Goal: Task Accomplishment & Management: Use online tool/utility

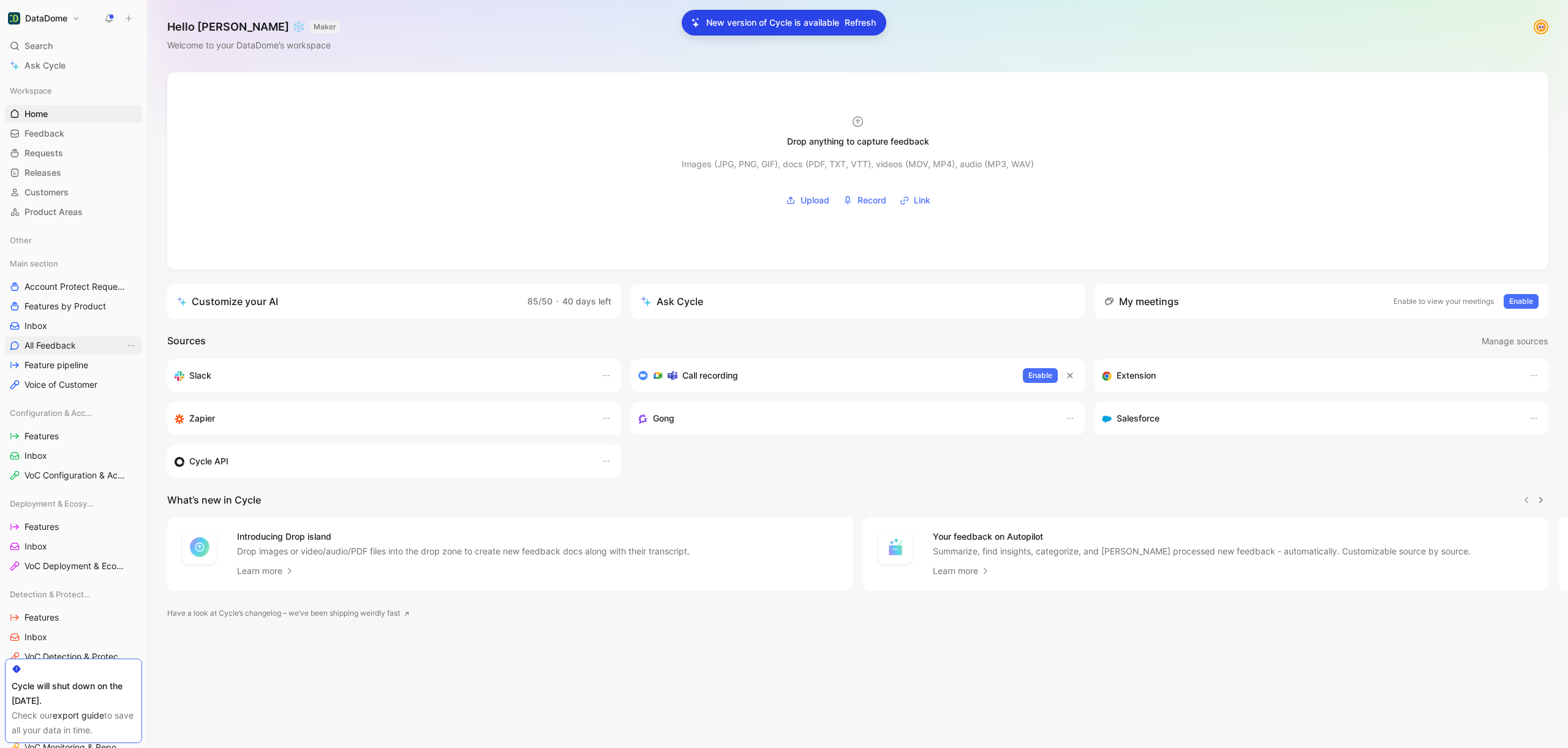
click at [84, 350] on link "All Feedback" at bounding box center [73, 345] width 138 height 18
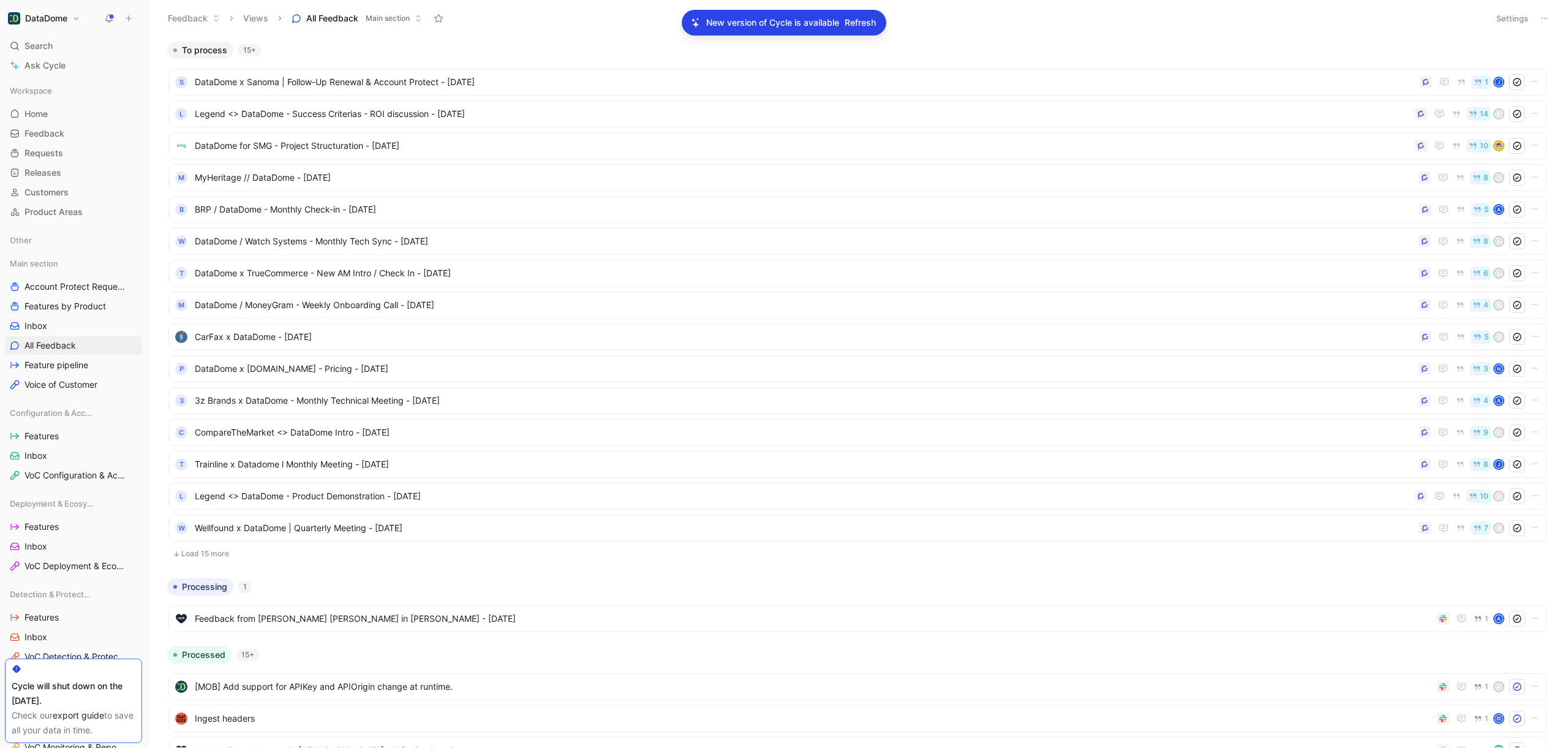
click at [1547, 20] on icon at bounding box center [1544, 18] width 10 height 10
click at [403, 21] on span "Main section" at bounding box center [388, 18] width 44 height 12
click at [873, 23] on span "Refresh" at bounding box center [860, 23] width 31 height 15
click at [1541, 54] on icon "button" at bounding box center [1541, 50] width 1 height 7
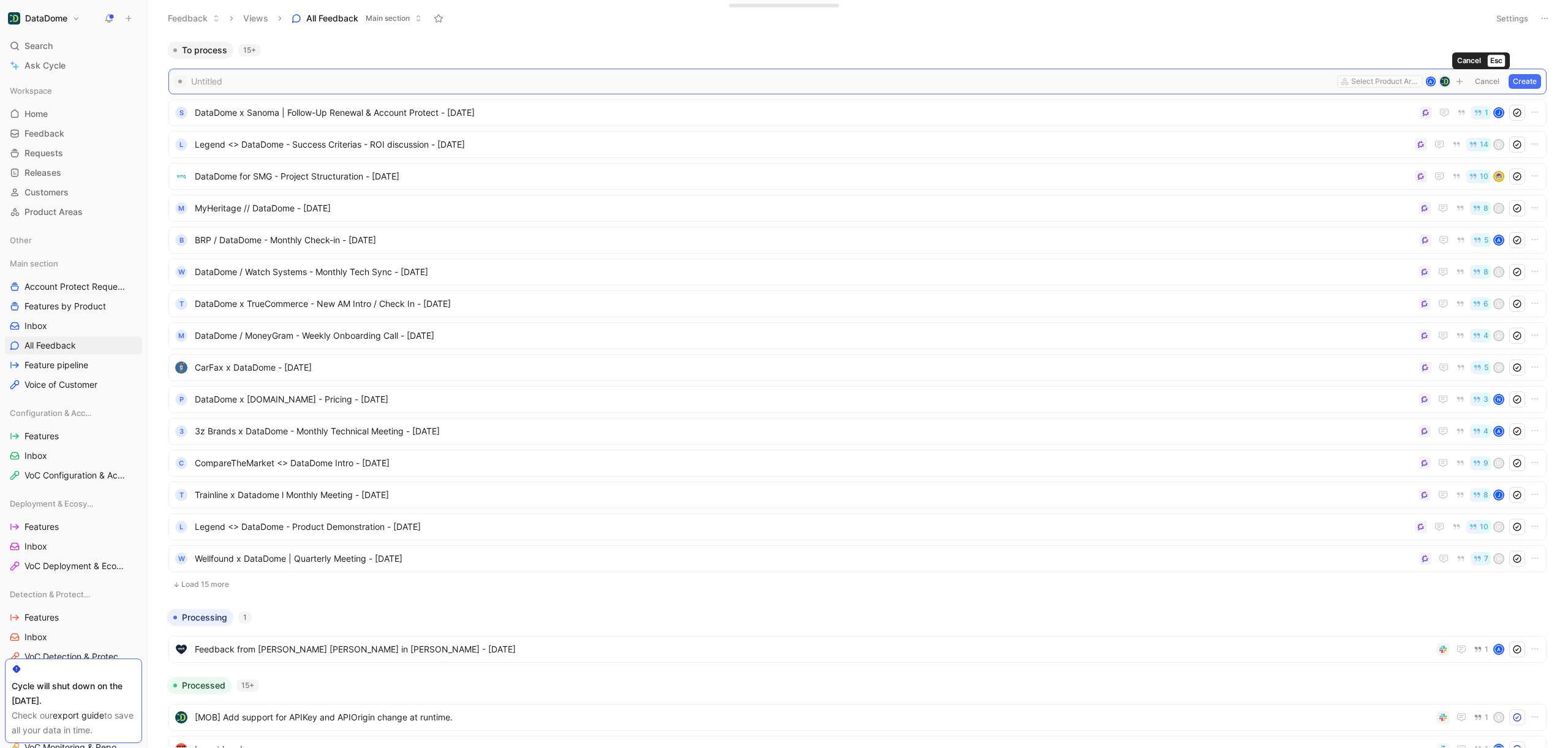
click at [1480, 82] on button "Cancel" at bounding box center [1486, 82] width 33 height 15
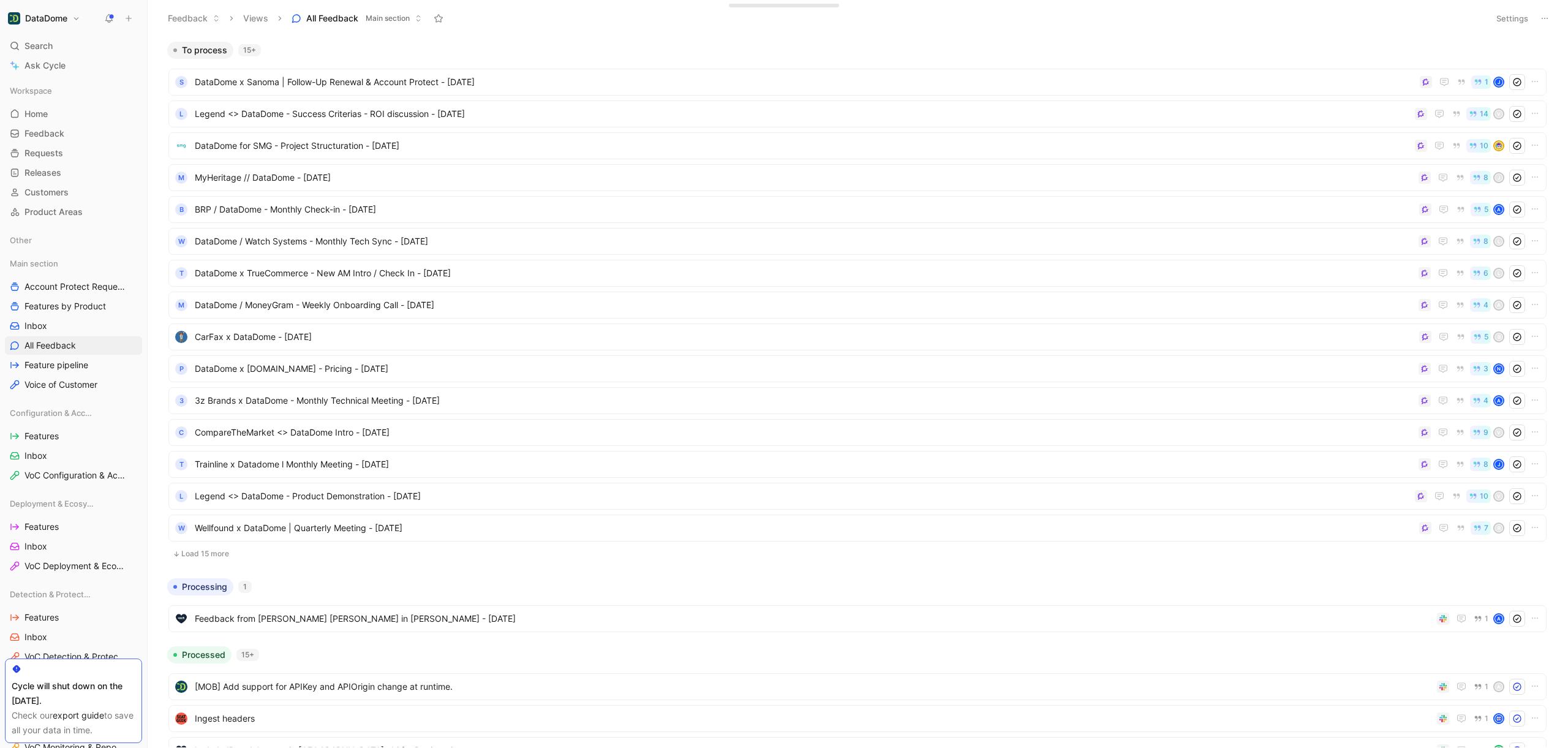
click at [1548, 16] on icon at bounding box center [1544, 18] width 10 height 10
click at [128, 345] on icon "View actions" at bounding box center [131, 345] width 10 height 10
click at [257, 16] on button "Views" at bounding box center [256, 18] width 36 height 18
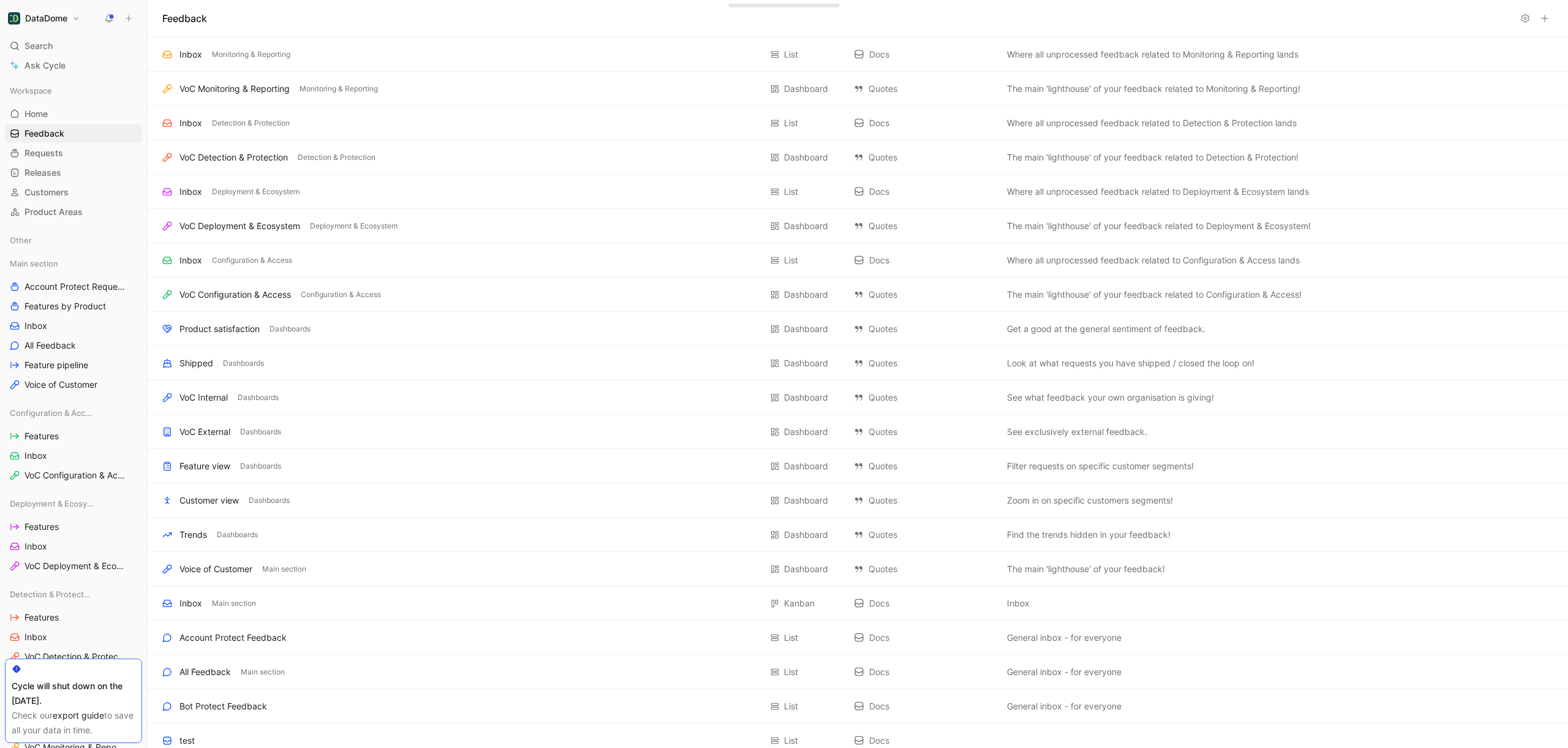
click at [1543, 14] on icon at bounding box center [1544, 18] width 10 height 10
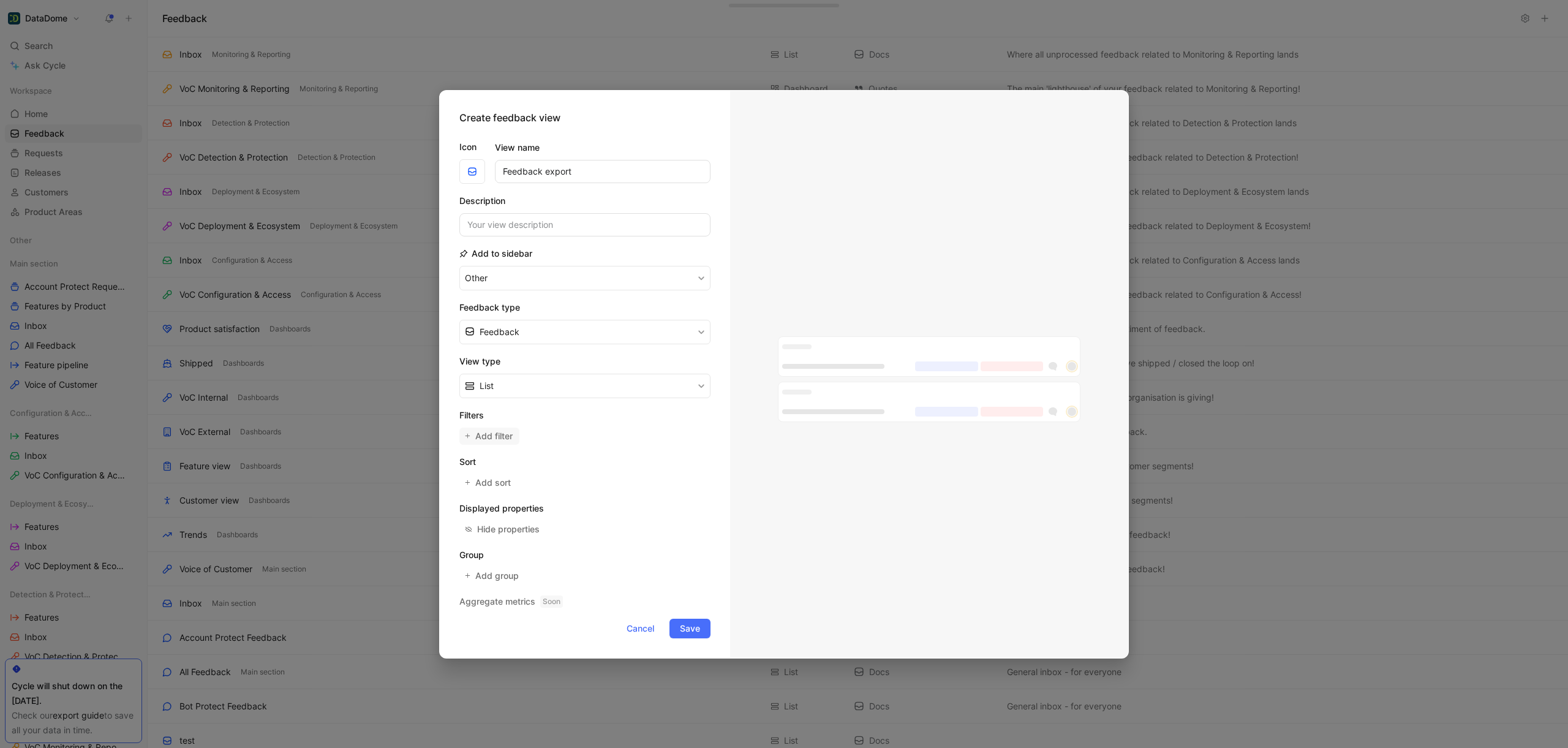
type input "Feedback export"
click at [497, 429] on span "Add filter" at bounding box center [494, 437] width 39 height 15
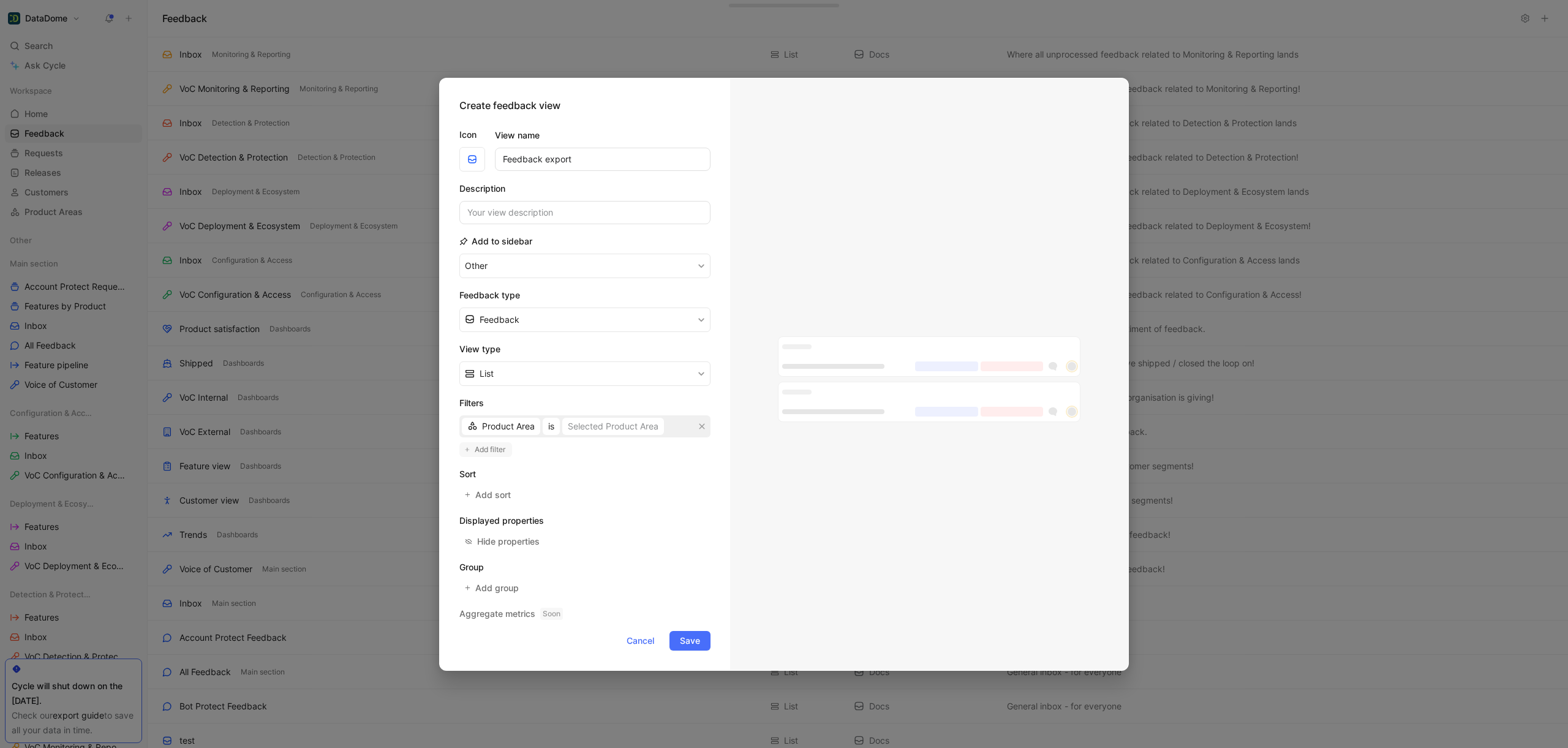
click at [481, 448] on span "Add filter" at bounding box center [490, 449] width 32 height 12
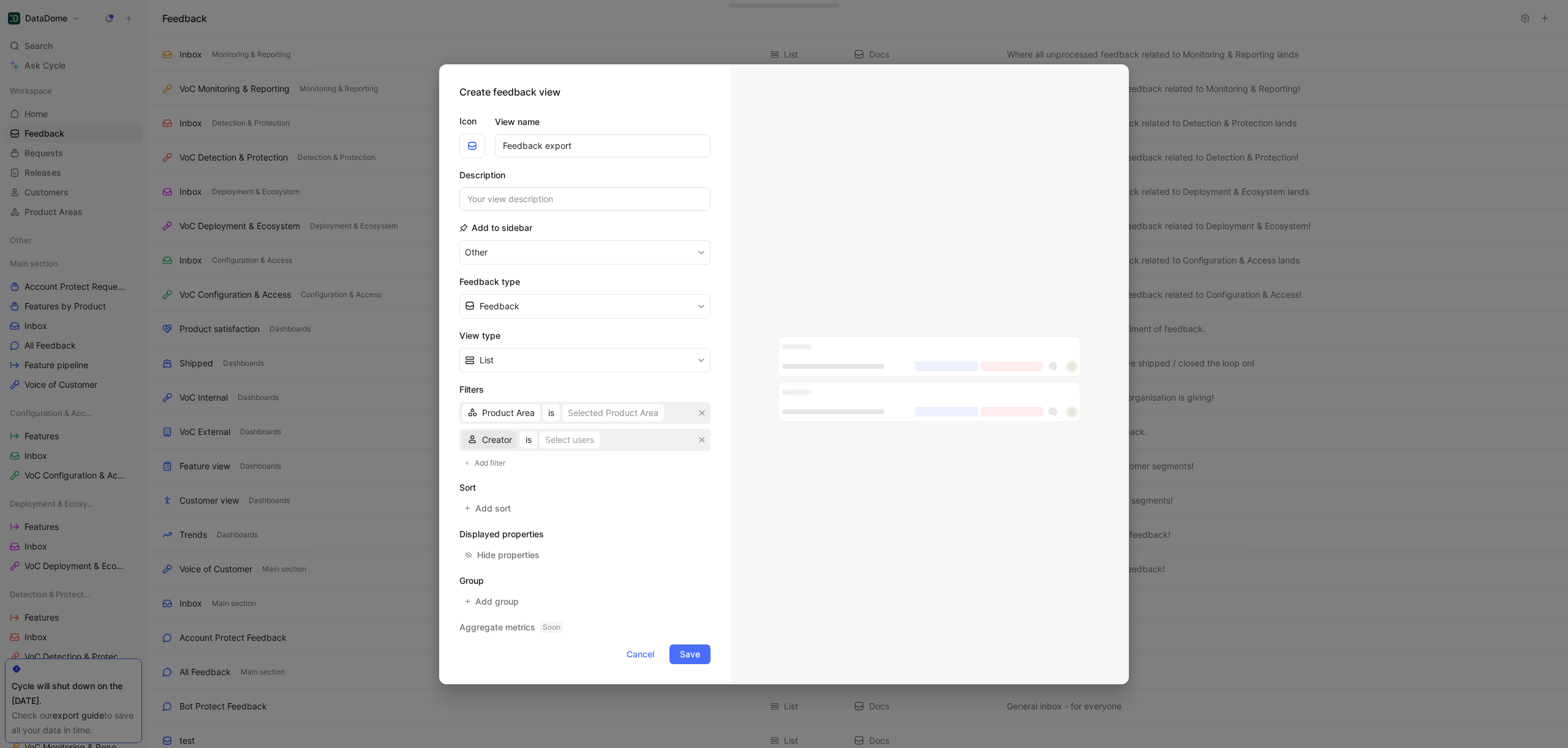
click at [482, 441] on span "Creator" at bounding box center [497, 440] width 30 height 15
click at [499, 542] on span "Source" at bounding box center [496, 538] width 28 height 11
click at [526, 438] on span "is" at bounding box center [526, 440] width 6 height 15
click at [561, 481] on div "is not" at bounding box center [560, 484] width 72 height 15
click at [567, 445] on div "Select sources" at bounding box center [587, 440] width 58 height 15
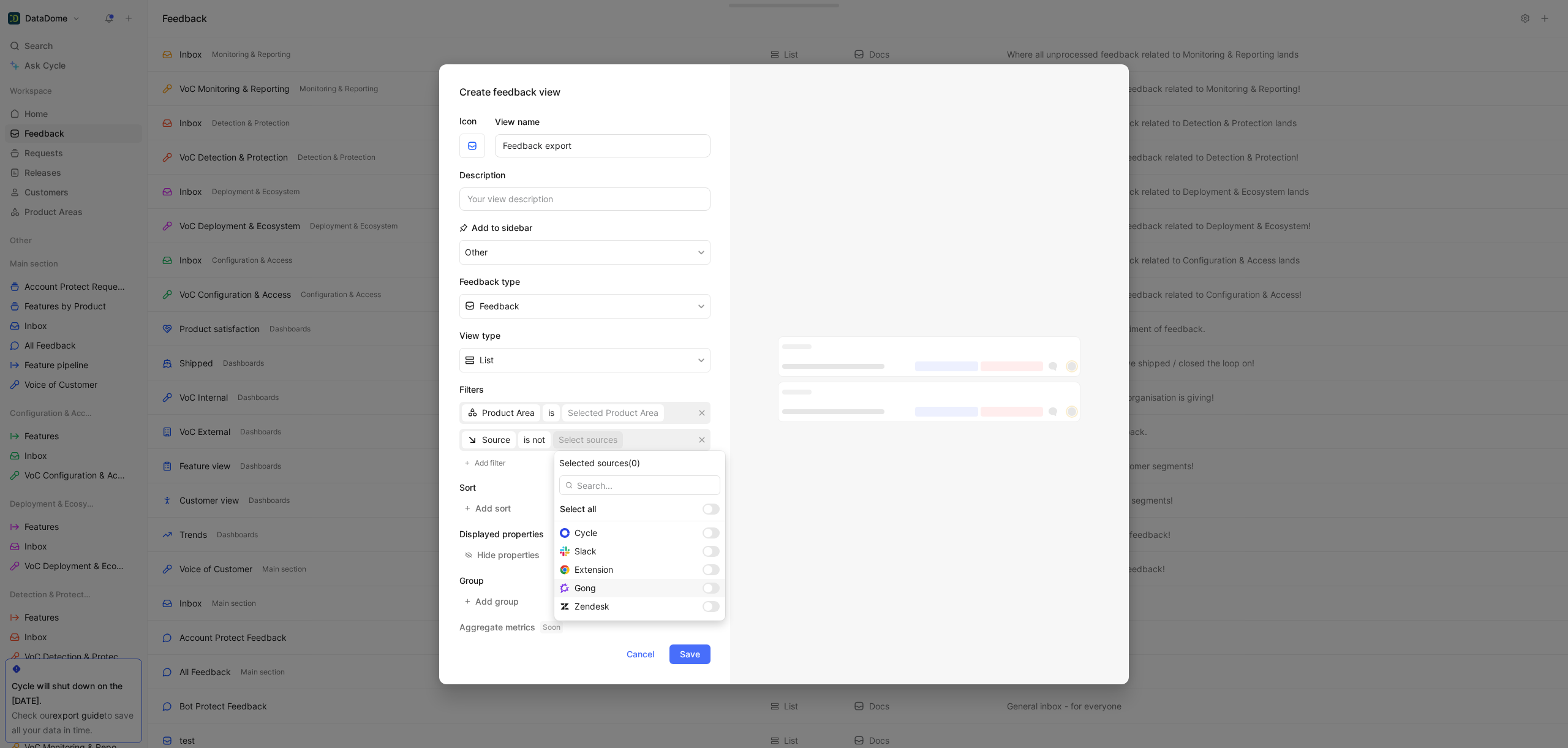
click at [703, 586] on div at bounding box center [707, 588] width 8 height 8
click at [703, 411] on icon "button" at bounding box center [702, 412] width 6 height 6
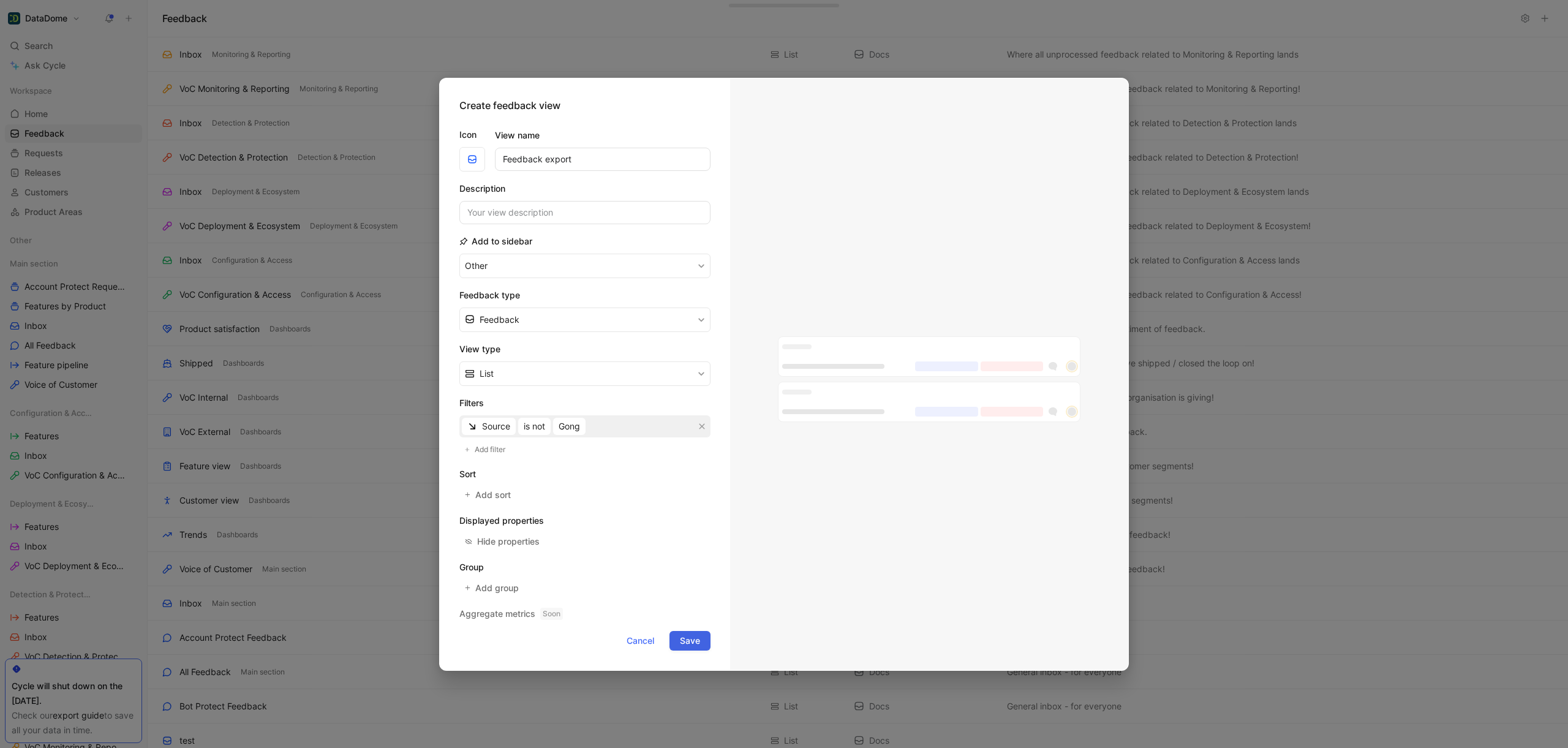
click at [682, 642] on span "Save" at bounding box center [689, 641] width 21 height 15
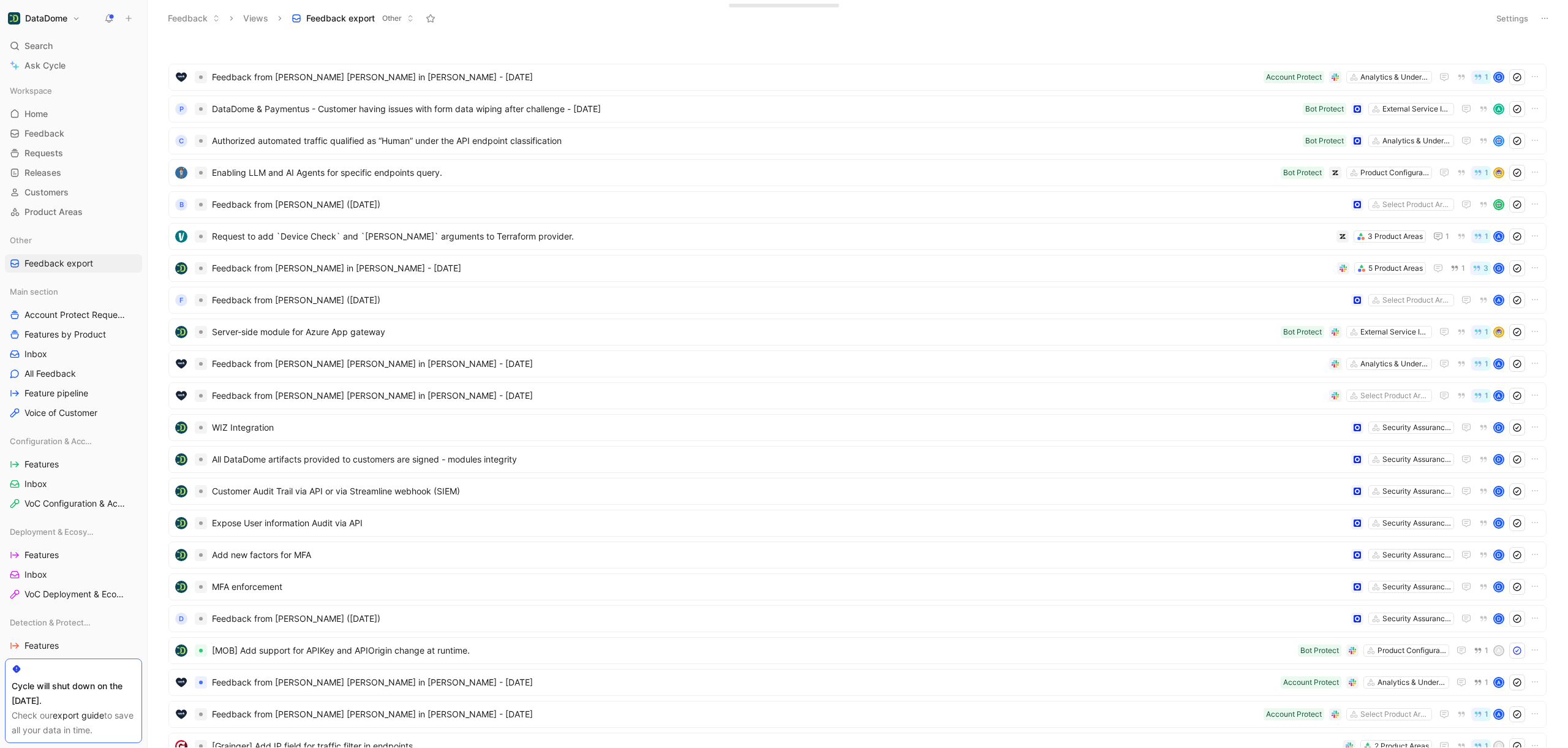
click at [1519, 20] on button "Settings" at bounding box center [1512, 18] width 43 height 17
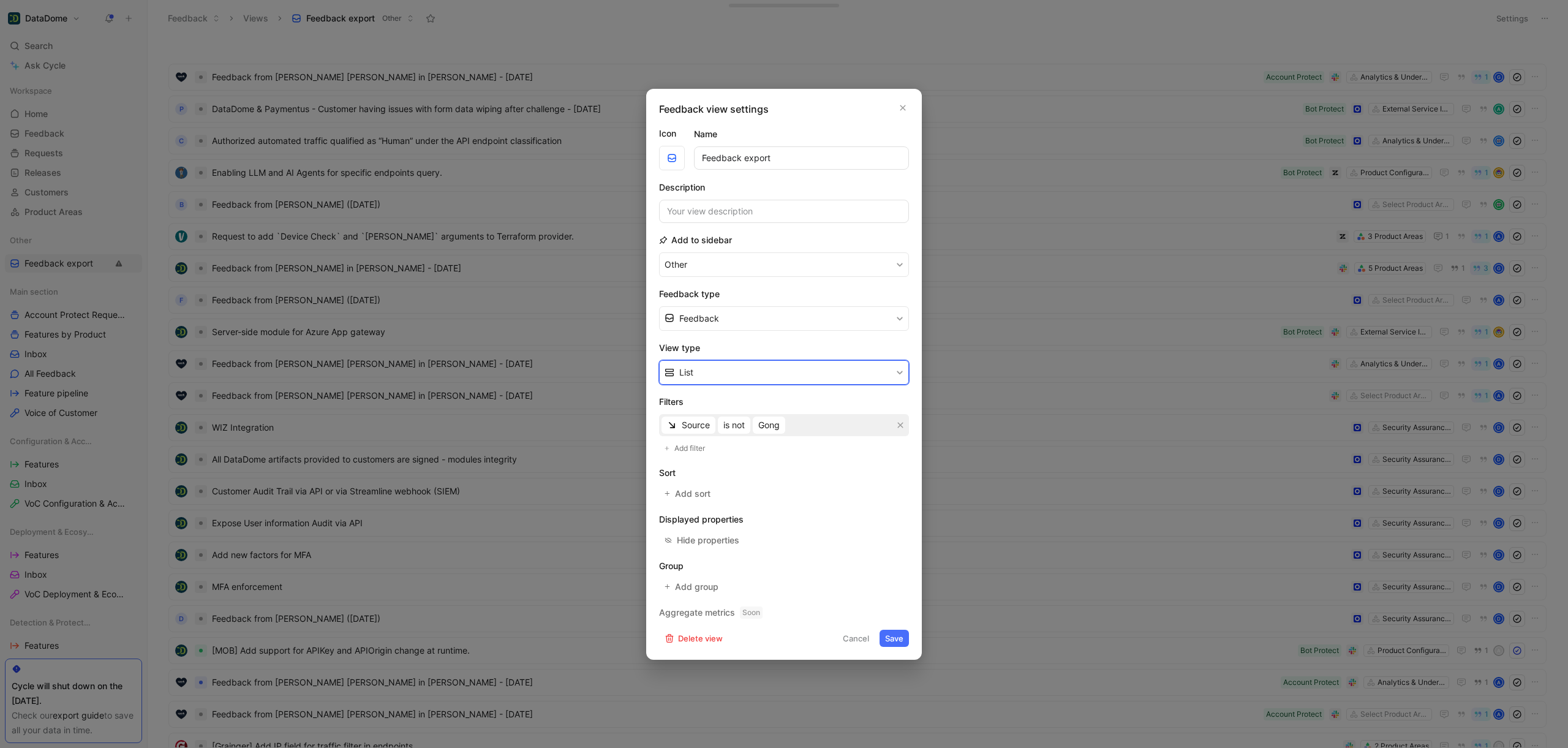
click at [716, 362] on button "List" at bounding box center [783, 372] width 250 height 25
click at [693, 446] on span "Add filter" at bounding box center [690, 448] width 32 height 12
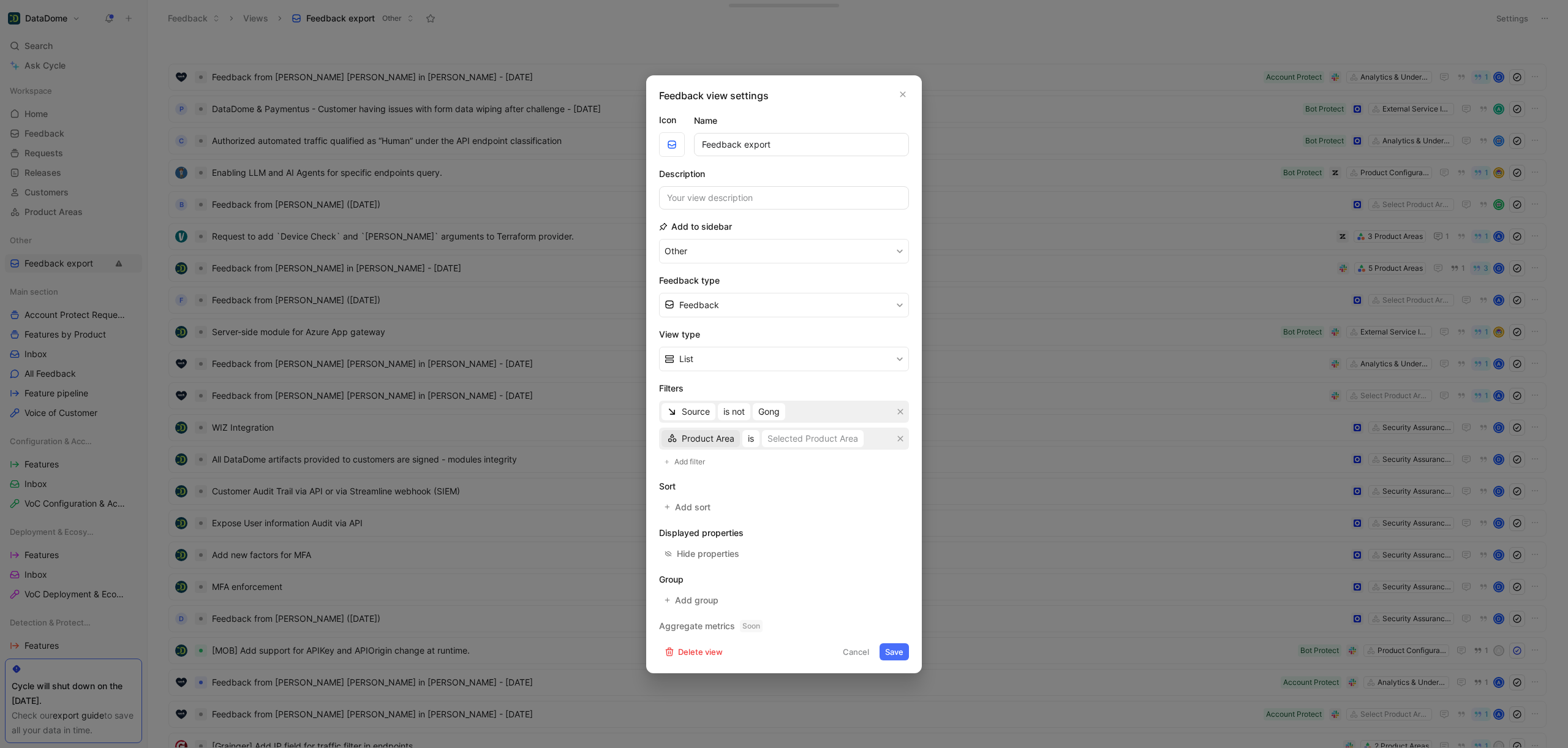
click at [700, 440] on span "Product Area" at bounding box center [708, 438] width 53 height 15
click at [701, 467] on span "Creator" at bounding box center [697, 463] width 30 height 11
click at [730, 441] on span "is" at bounding box center [727, 438] width 6 height 15
click at [749, 520] on div "is not" at bounding box center [762, 519] width 72 height 15
click at [855, 646] on button "Cancel" at bounding box center [856, 652] width 37 height 17
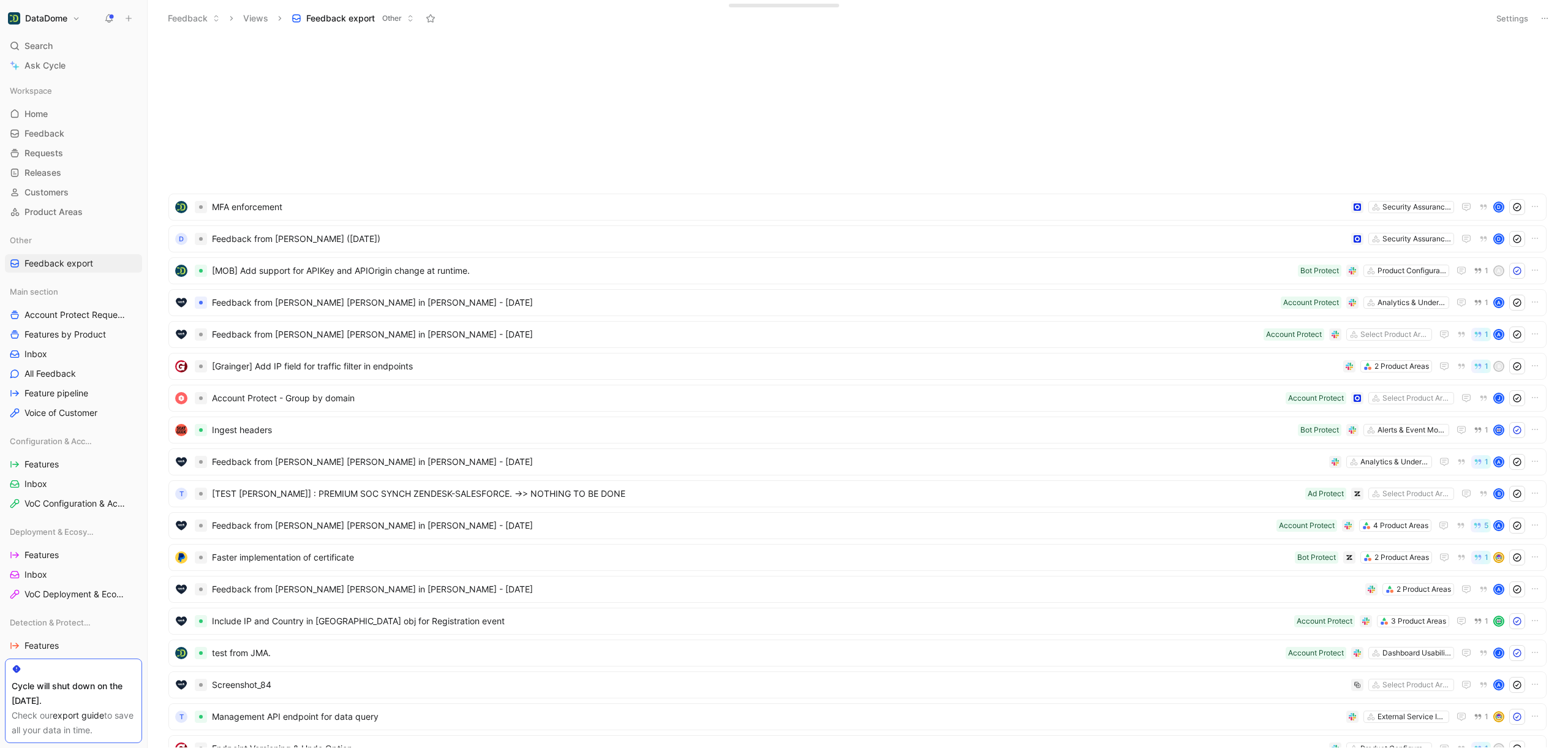
scroll to position [1169, 0]
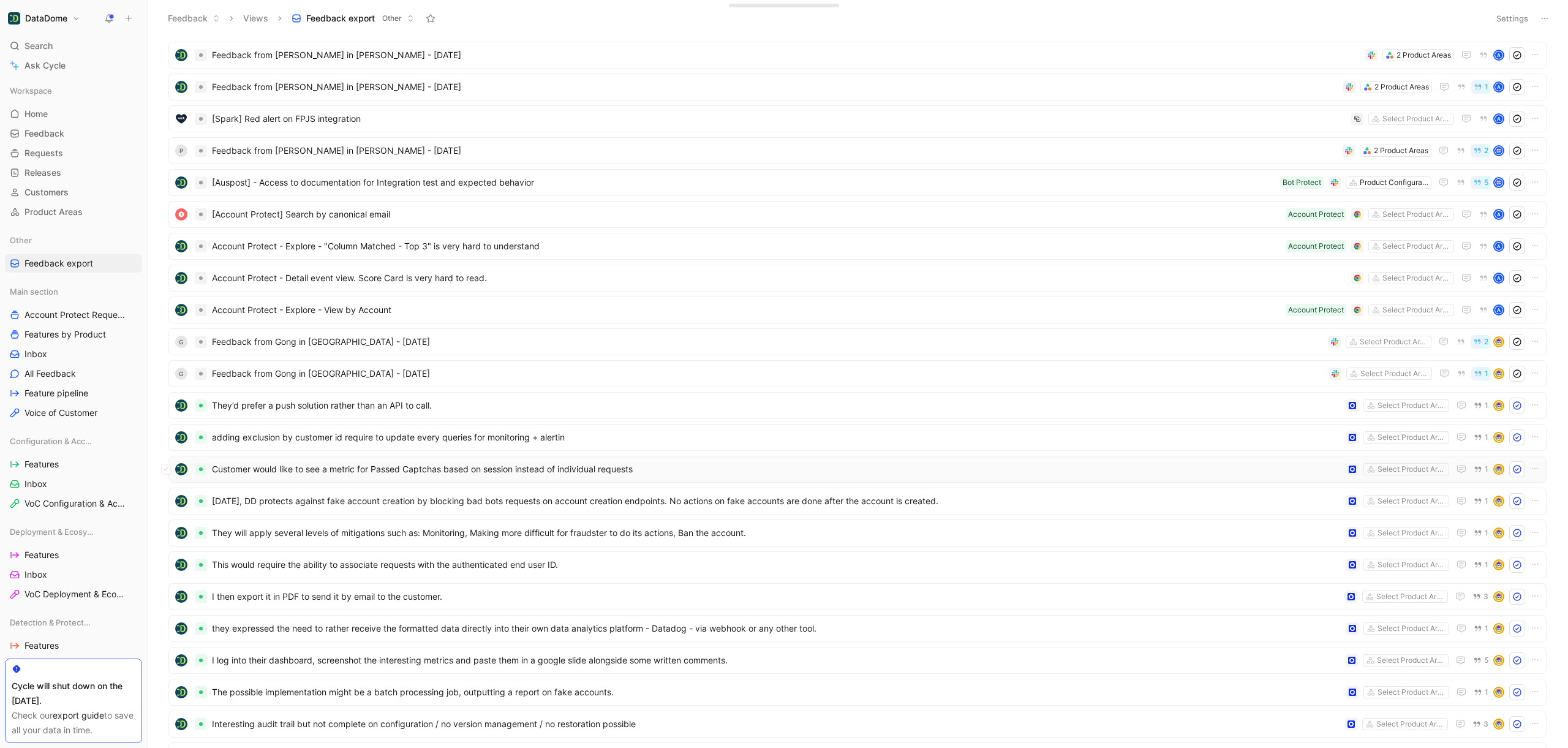
click at [325, 475] on span "Customer would like to see a metric for Passed Captchas based on session instea…" at bounding box center [776, 470] width 1129 height 15
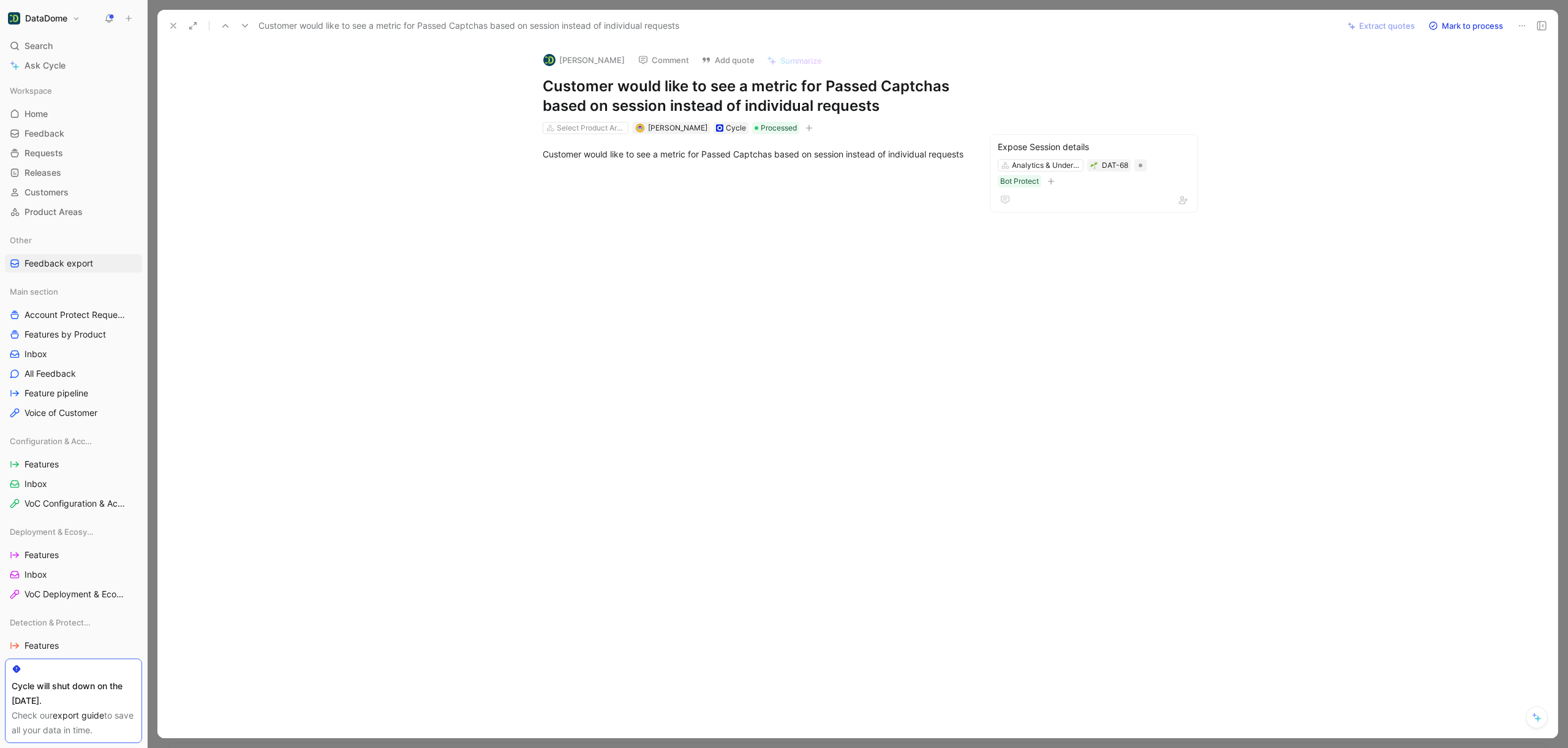
click at [175, 30] on button at bounding box center [173, 26] width 17 height 17
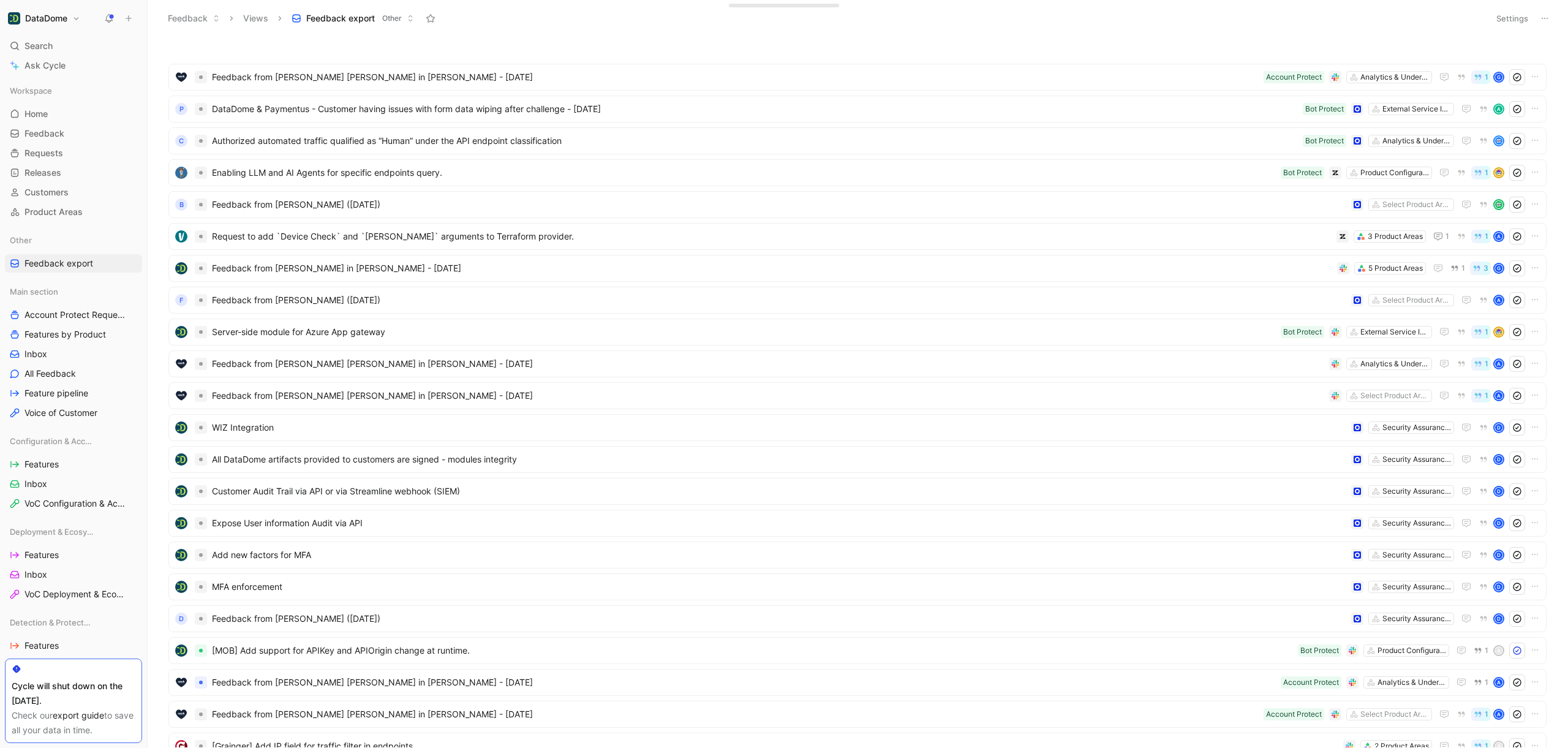
click at [1513, 14] on button "Settings" at bounding box center [1512, 18] width 43 height 17
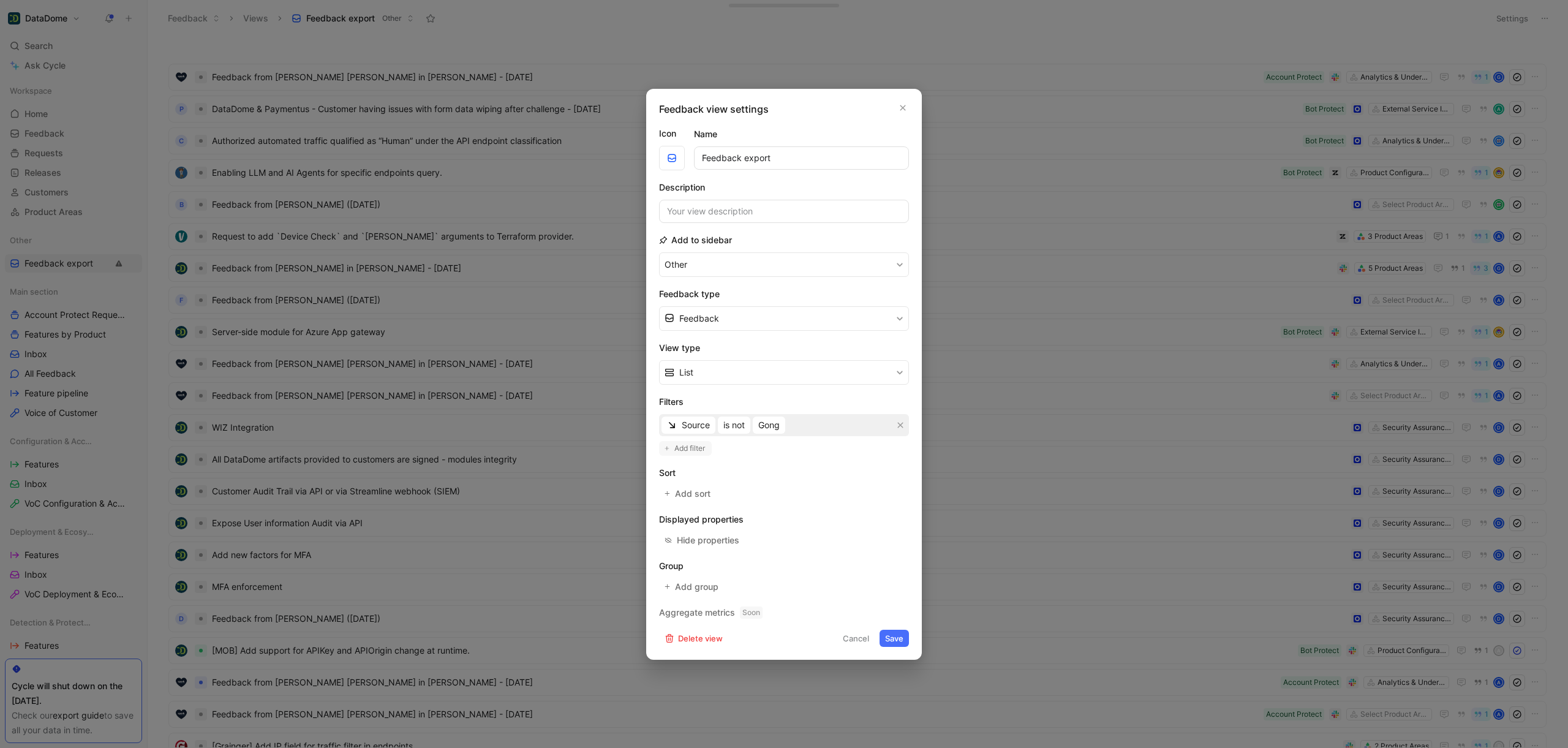
click at [698, 451] on span "Add filter" at bounding box center [690, 448] width 32 height 12
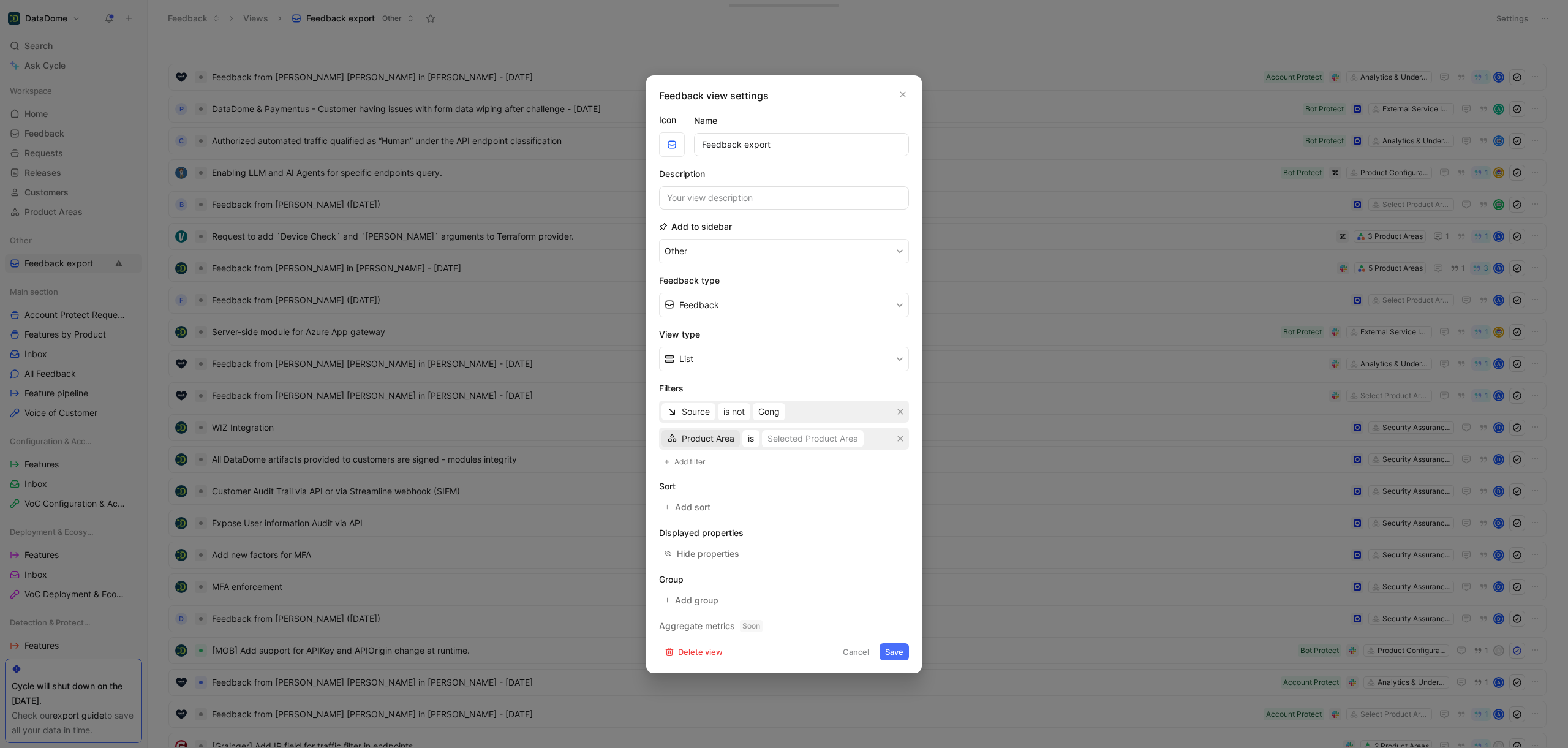
click at [712, 437] on span "Product Area" at bounding box center [708, 438] width 53 height 15
click at [697, 465] on span "Creator" at bounding box center [697, 463] width 30 height 11
click at [729, 438] on span "is" at bounding box center [727, 438] width 6 height 15
click at [750, 524] on div "is not" at bounding box center [762, 519] width 72 height 15
click at [799, 442] on div "Select users" at bounding box center [784, 438] width 49 height 15
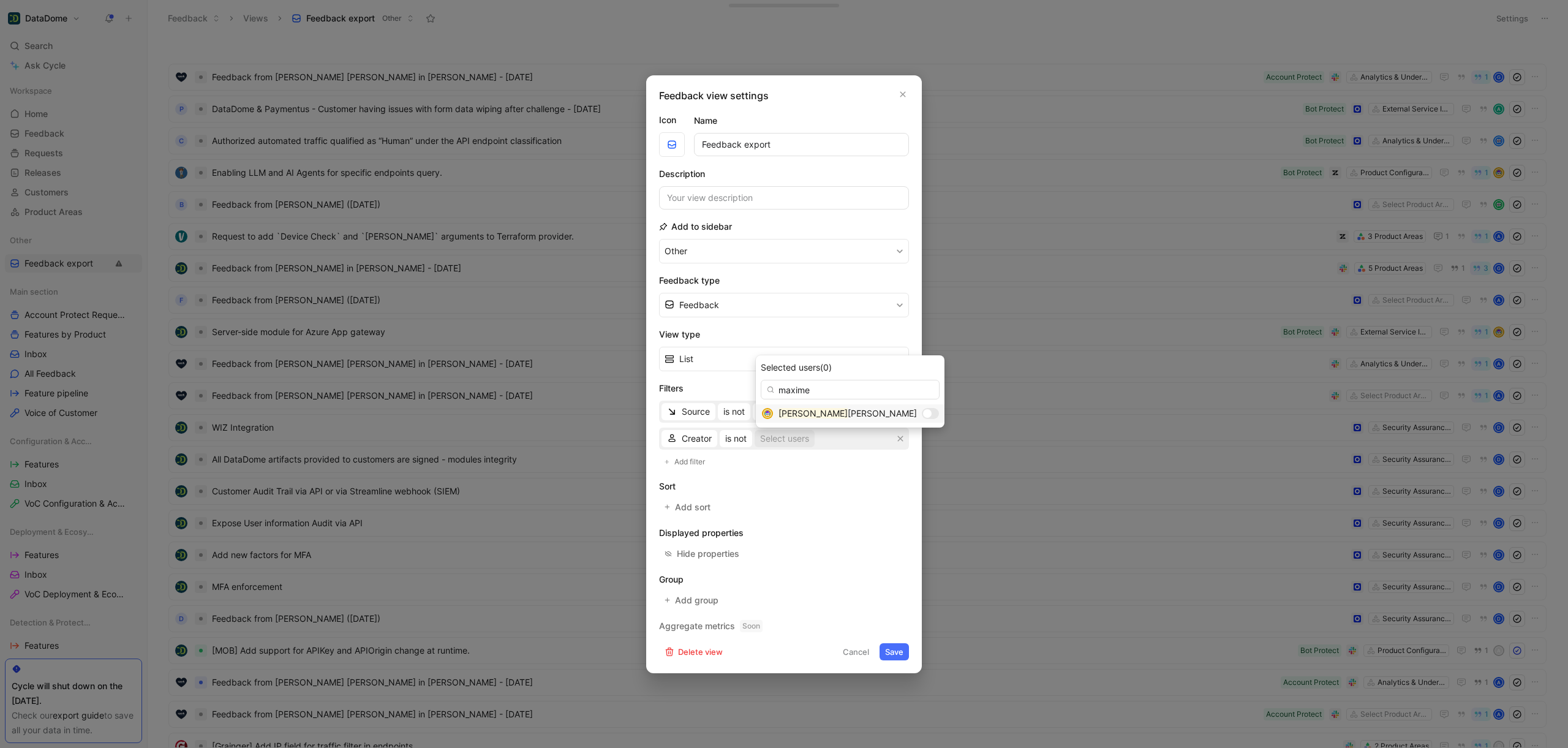
type input "maxime"
click at [861, 415] on div "[PERSON_NAME]" at bounding box center [847, 414] width 138 height 15
click at [888, 659] on button "Save" at bounding box center [894, 652] width 30 height 17
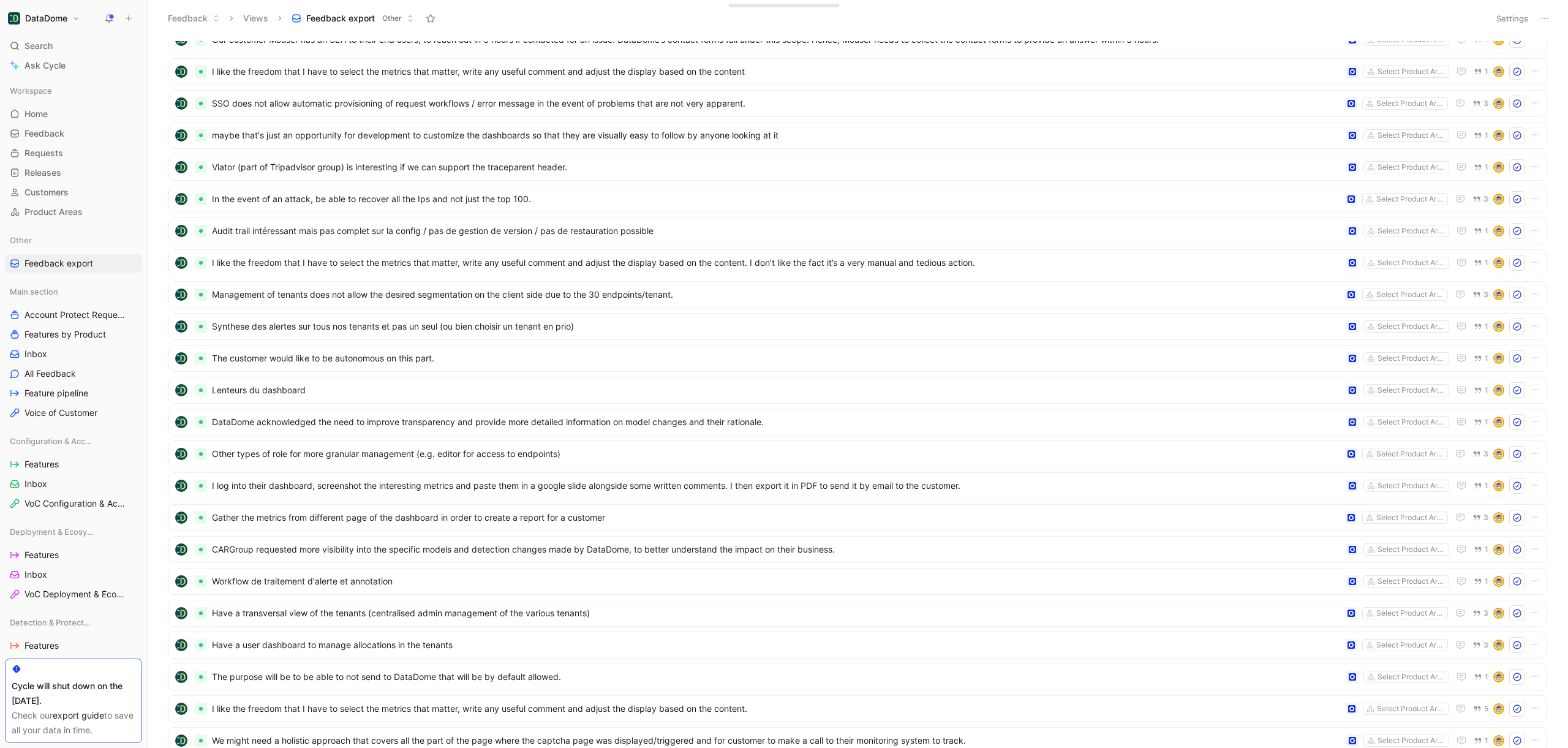
scroll to position [2288, 0]
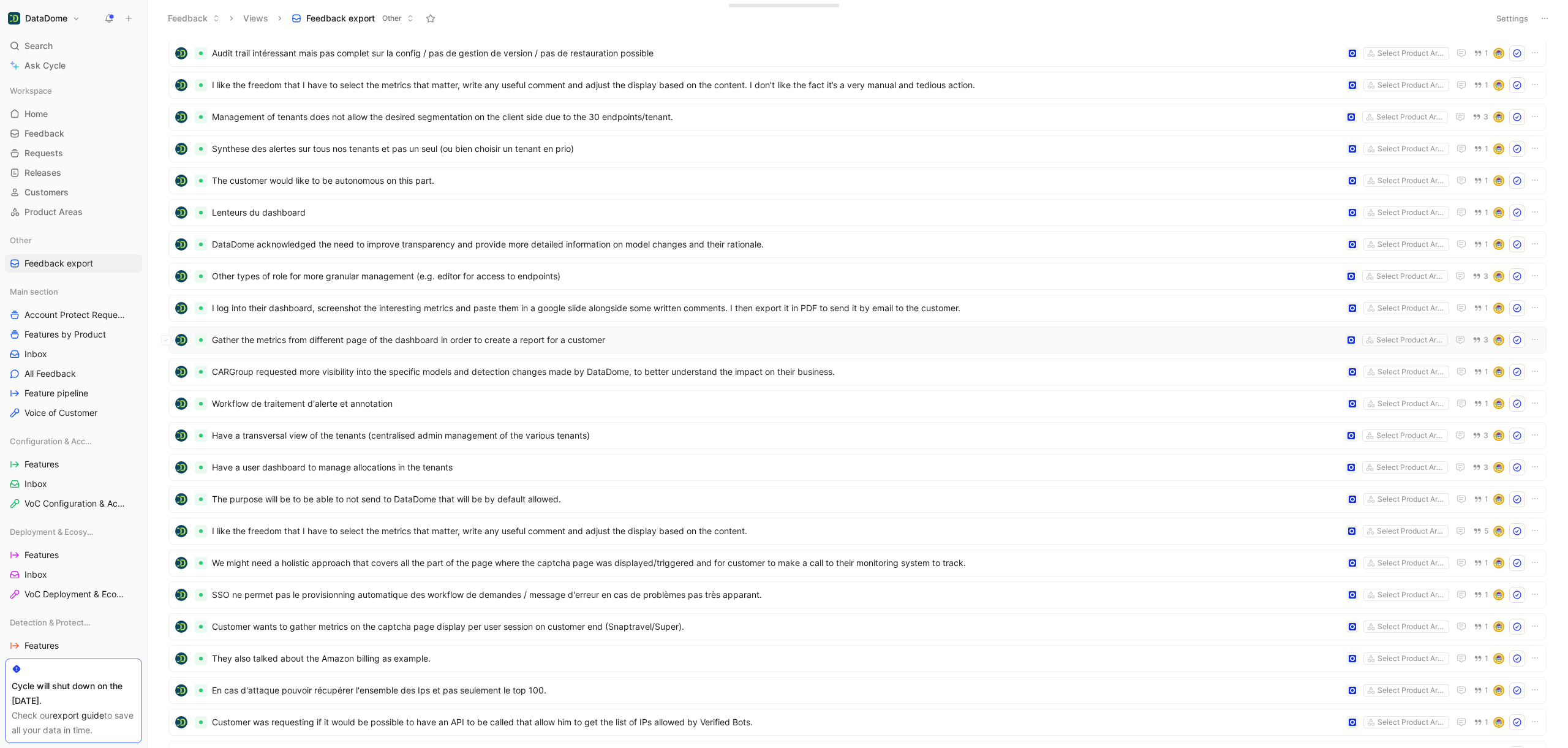
click at [390, 350] on div "Gather the metrics from different page of the dashboard in order to create a re…" at bounding box center [856, 339] width 1378 height 27
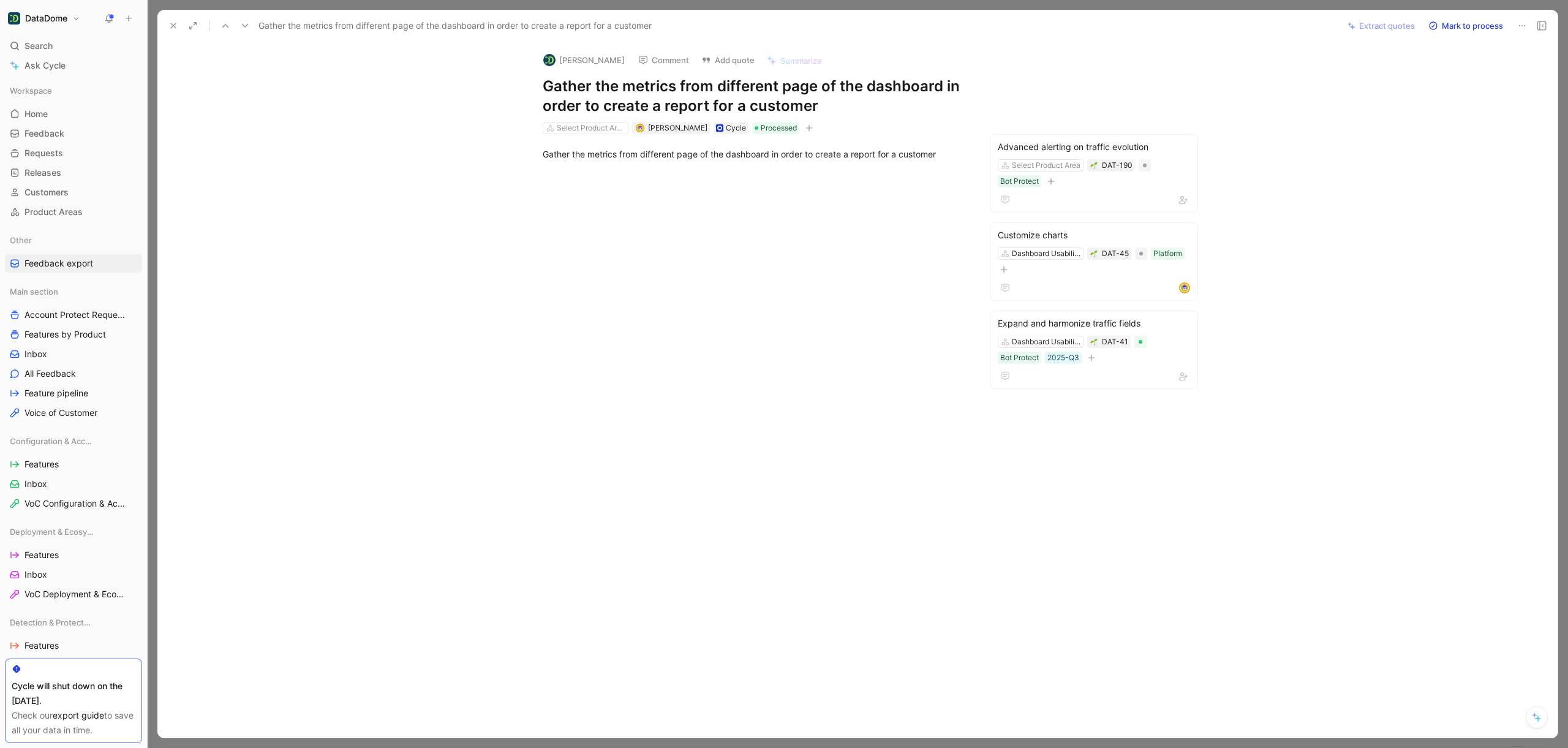
click at [1521, 30] on icon at bounding box center [1522, 26] width 10 height 10
click at [168, 21] on icon at bounding box center [173, 26] width 10 height 10
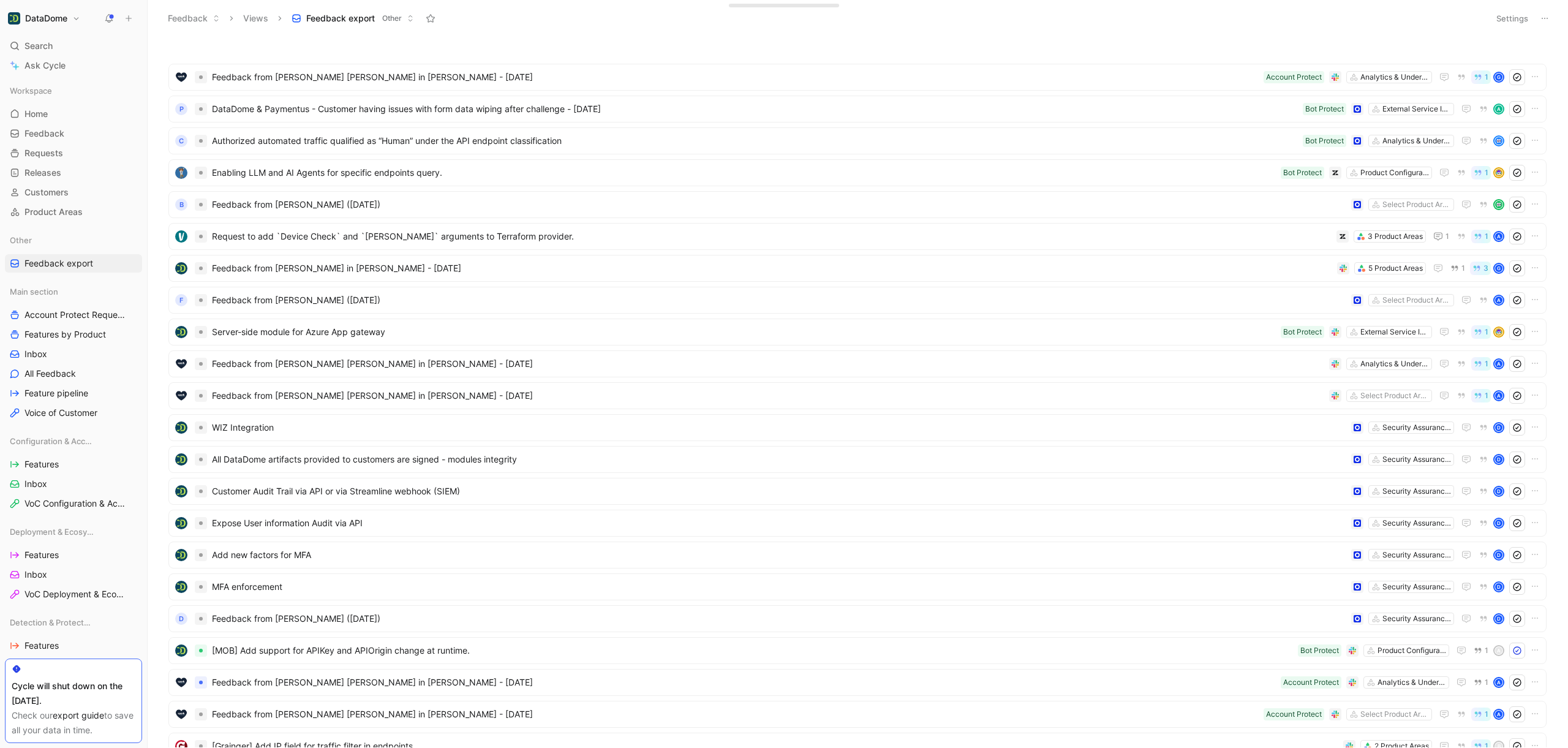
click at [1516, 20] on button "Settings" at bounding box center [1512, 18] width 43 height 17
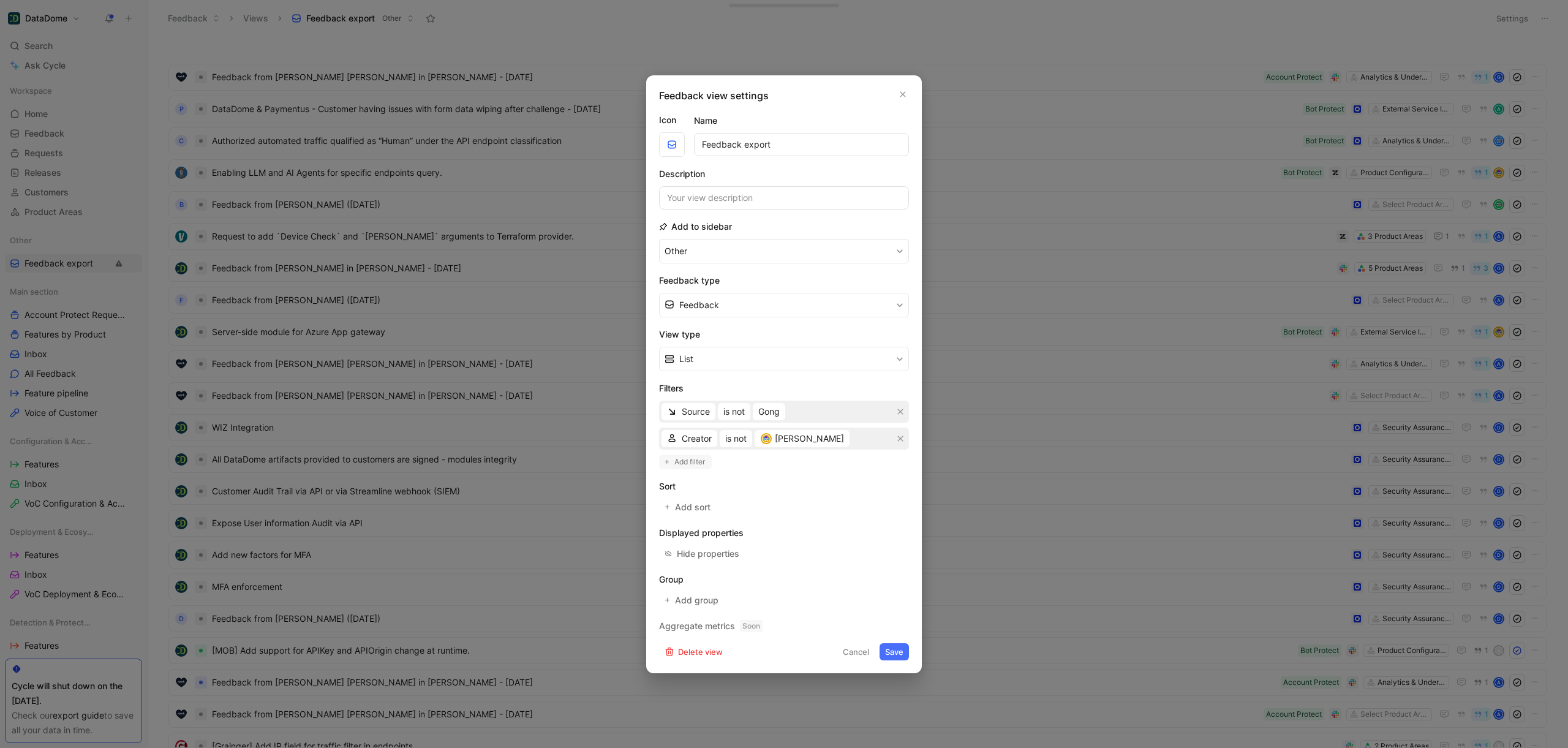
click at [693, 460] on span "Add filter" at bounding box center [690, 461] width 32 height 12
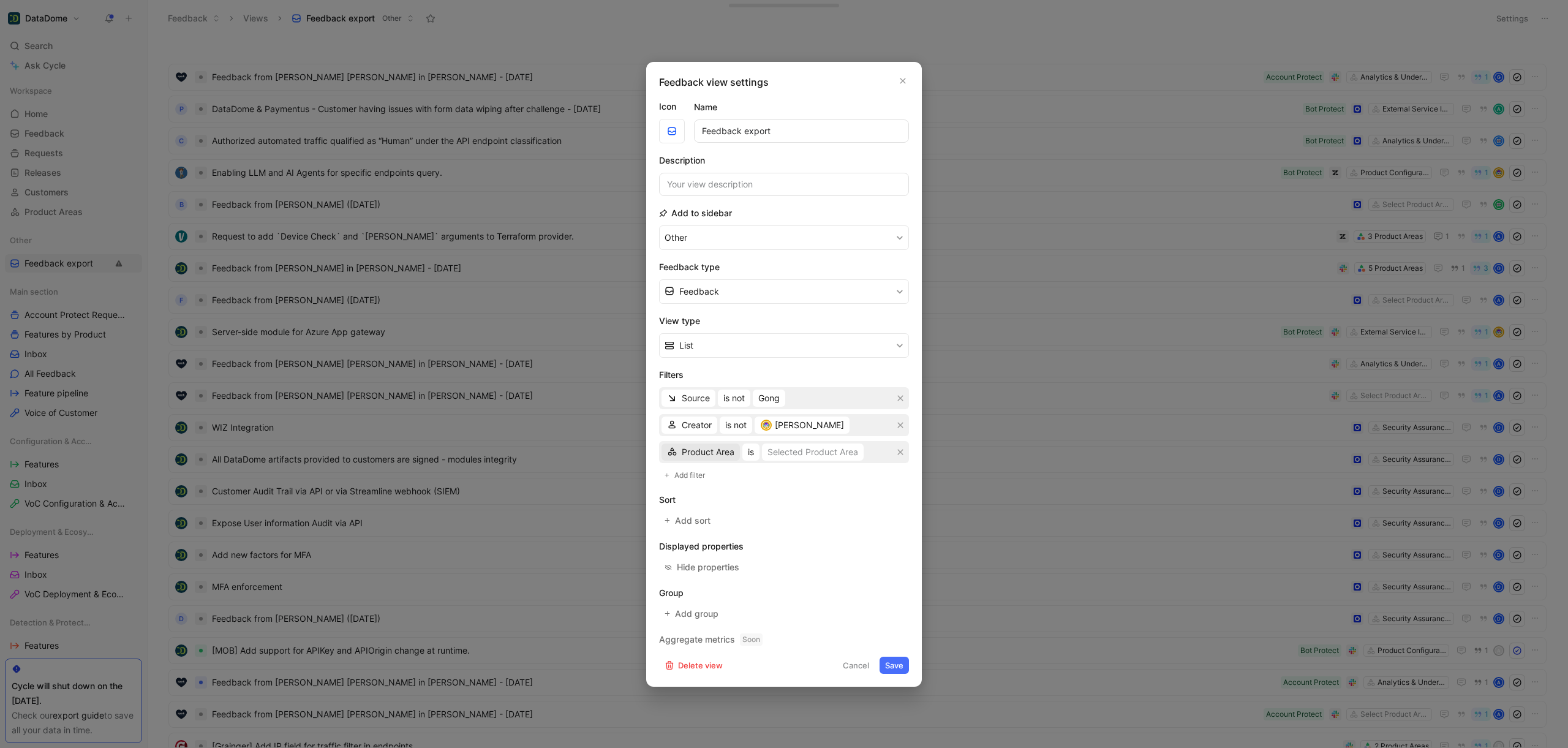
click at [694, 454] on span "Product Area" at bounding box center [708, 452] width 53 height 15
click at [709, 520] on div "Reporter" at bounding box center [711, 514] width 58 height 15
click at [729, 455] on button "is" at bounding box center [733, 451] width 17 height 17
click at [753, 529] on div "is not" at bounding box center [767, 532] width 72 height 15
click at [792, 448] on div "Select users" at bounding box center [789, 452] width 49 height 15
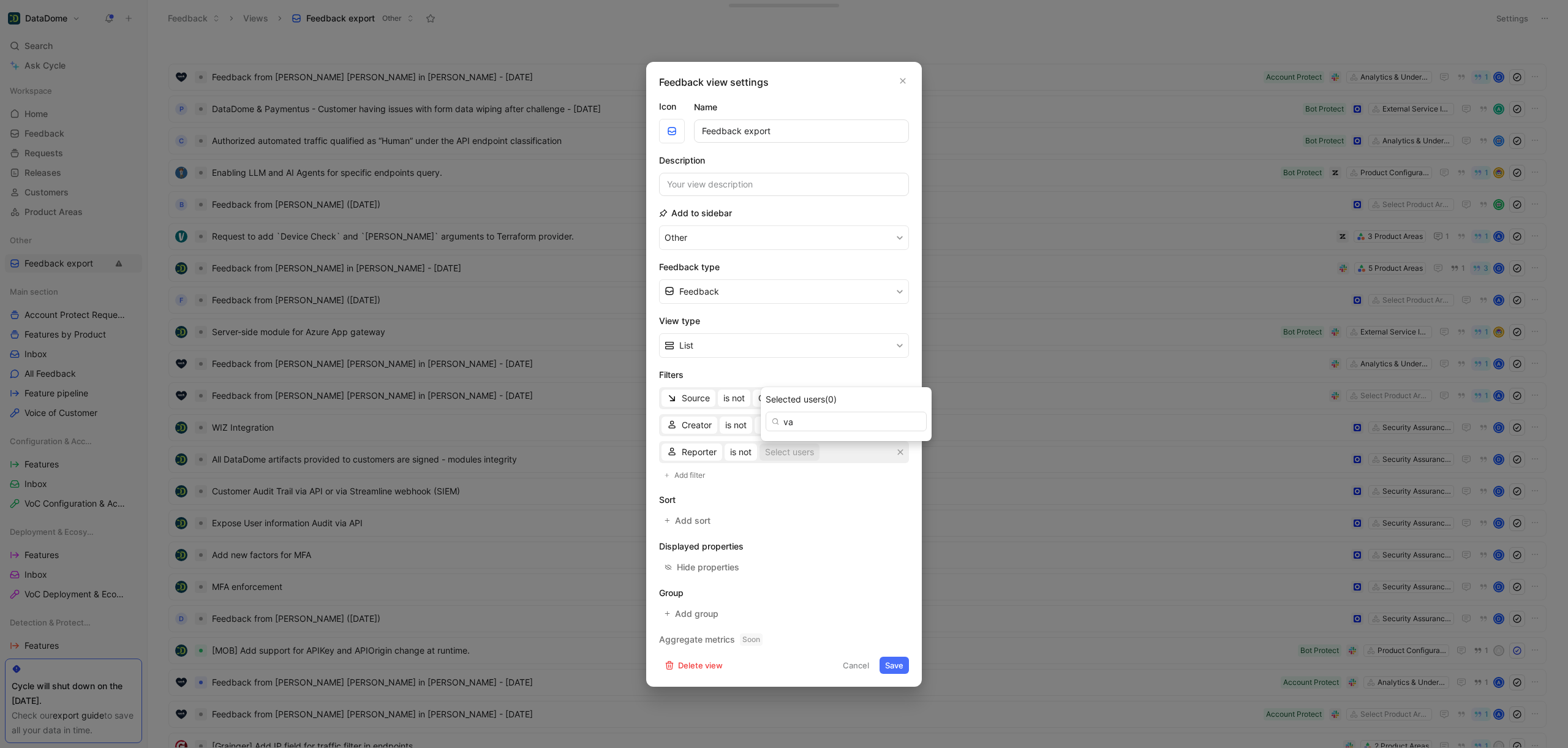
type input "v"
click at [704, 402] on span "Source" at bounding box center [696, 398] width 28 height 15
click at [791, 403] on div "Source is not Gong" at bounding box center [783, 398] width 250 height 22
click at [806, 395] on div "Source is not Gong" at bounding box center [783, 398] width 250 height 22
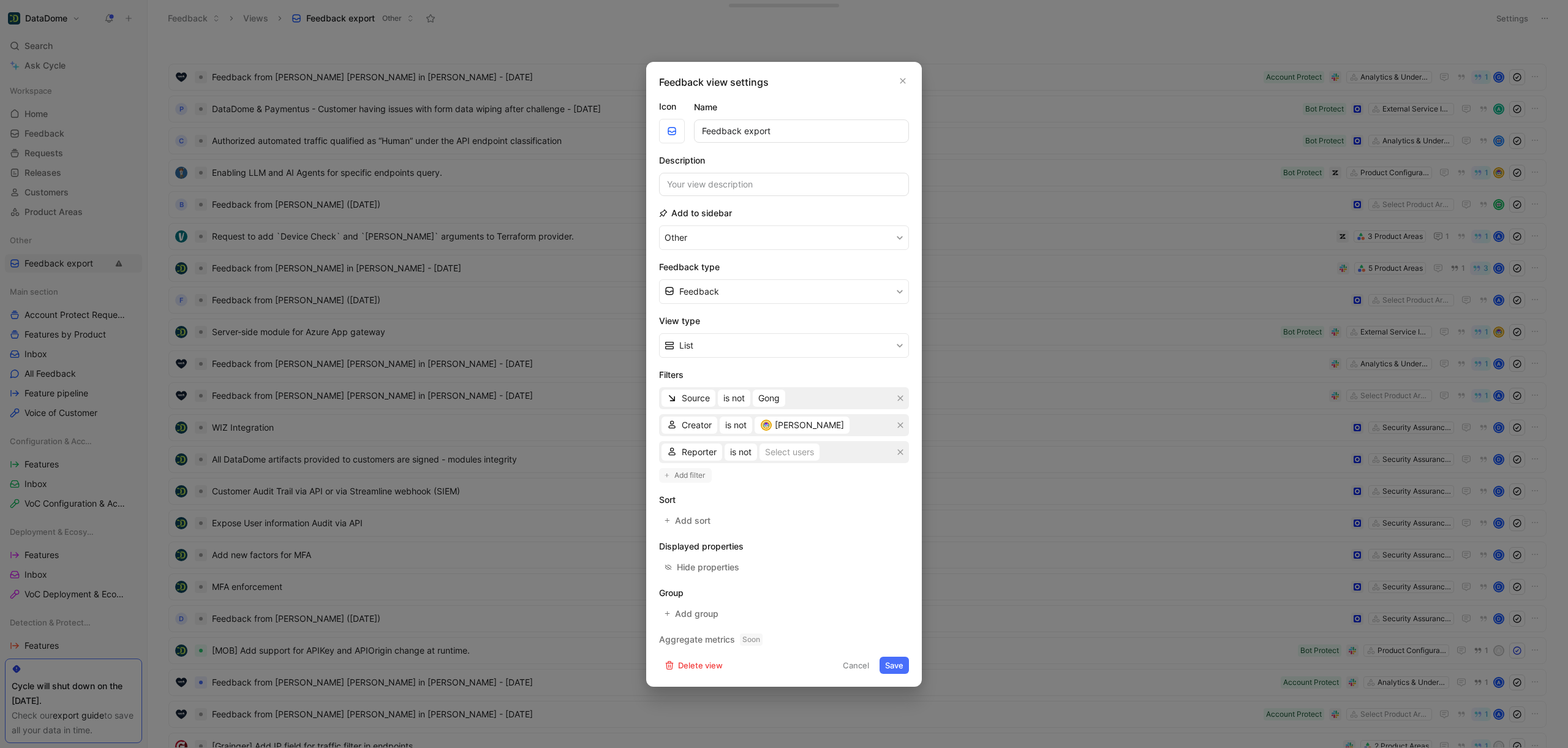
click at [689, 472] on span "Add filter" at bounding box center [690, 475] width 32 height 12
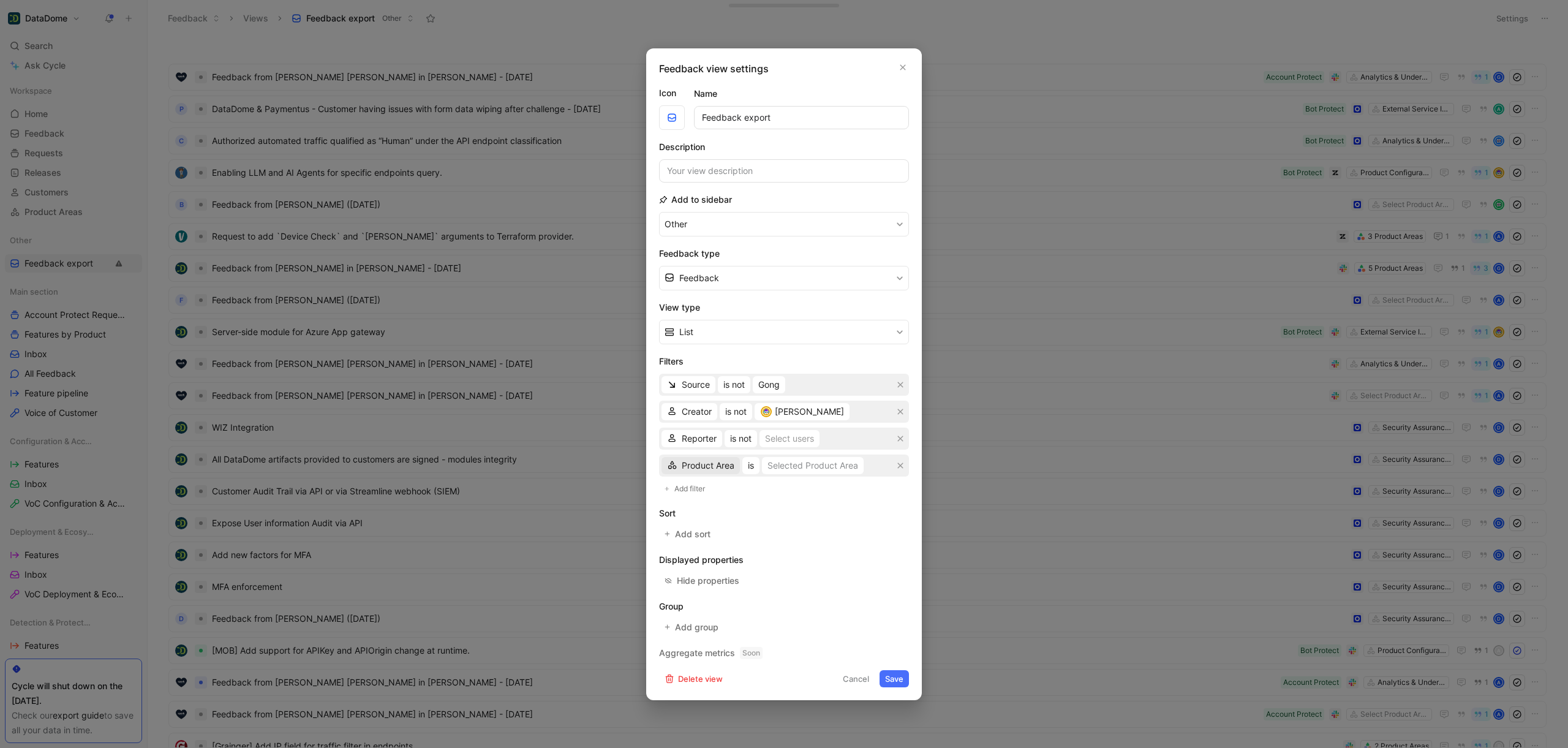
click at [689, 469] on span "Product Area" at bounding box center [708, 465] width 53 height 15
drag, startPoint x: 898, startPoint y: 478, endPoint x: 899, endPoint y: 471, distance: 7.1
click at [899, 466] on icon "button" at bounding box center [900, 465] width 7 height 7
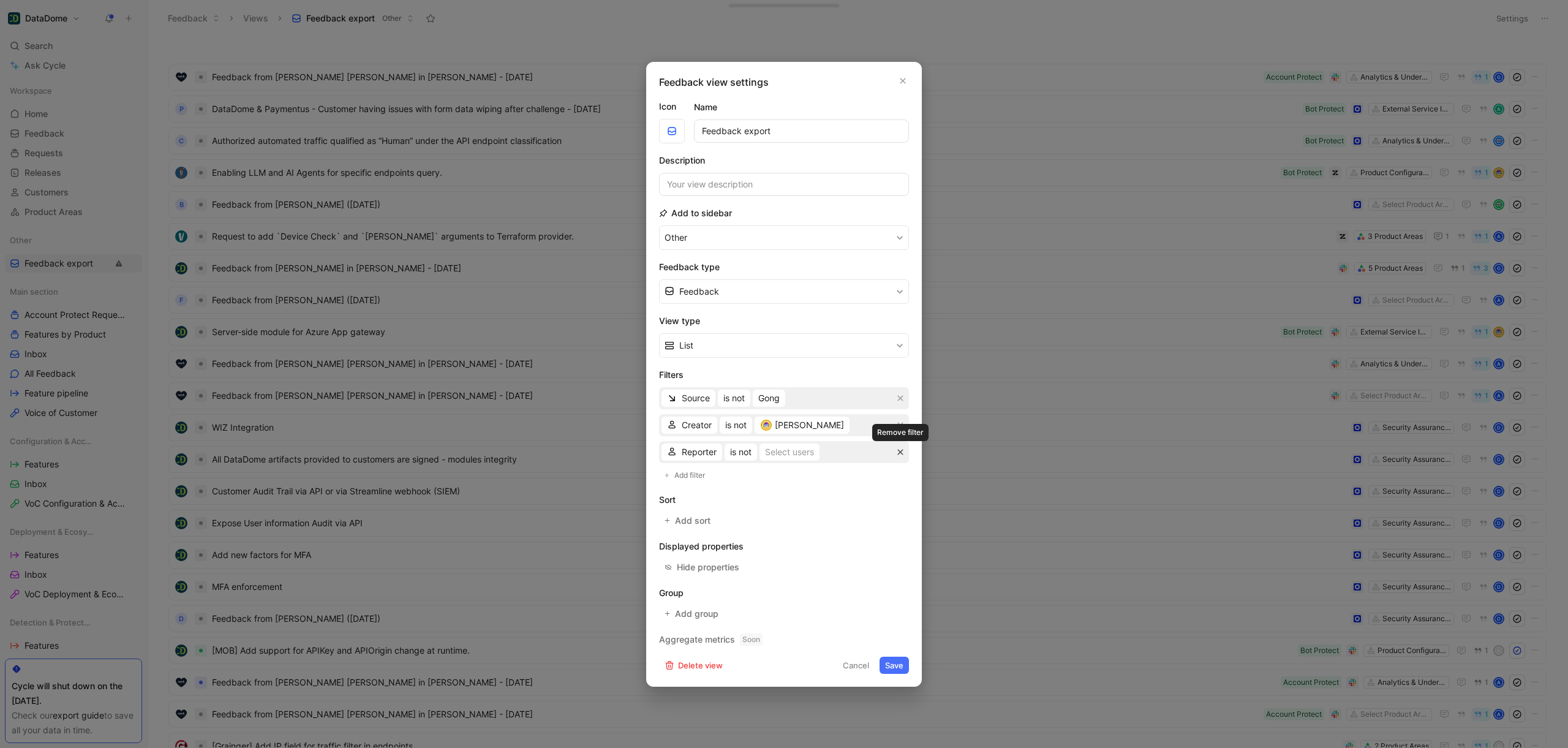
click at [899, 451] on icon "button" at bounding box center [900, 451] width 6 height 6
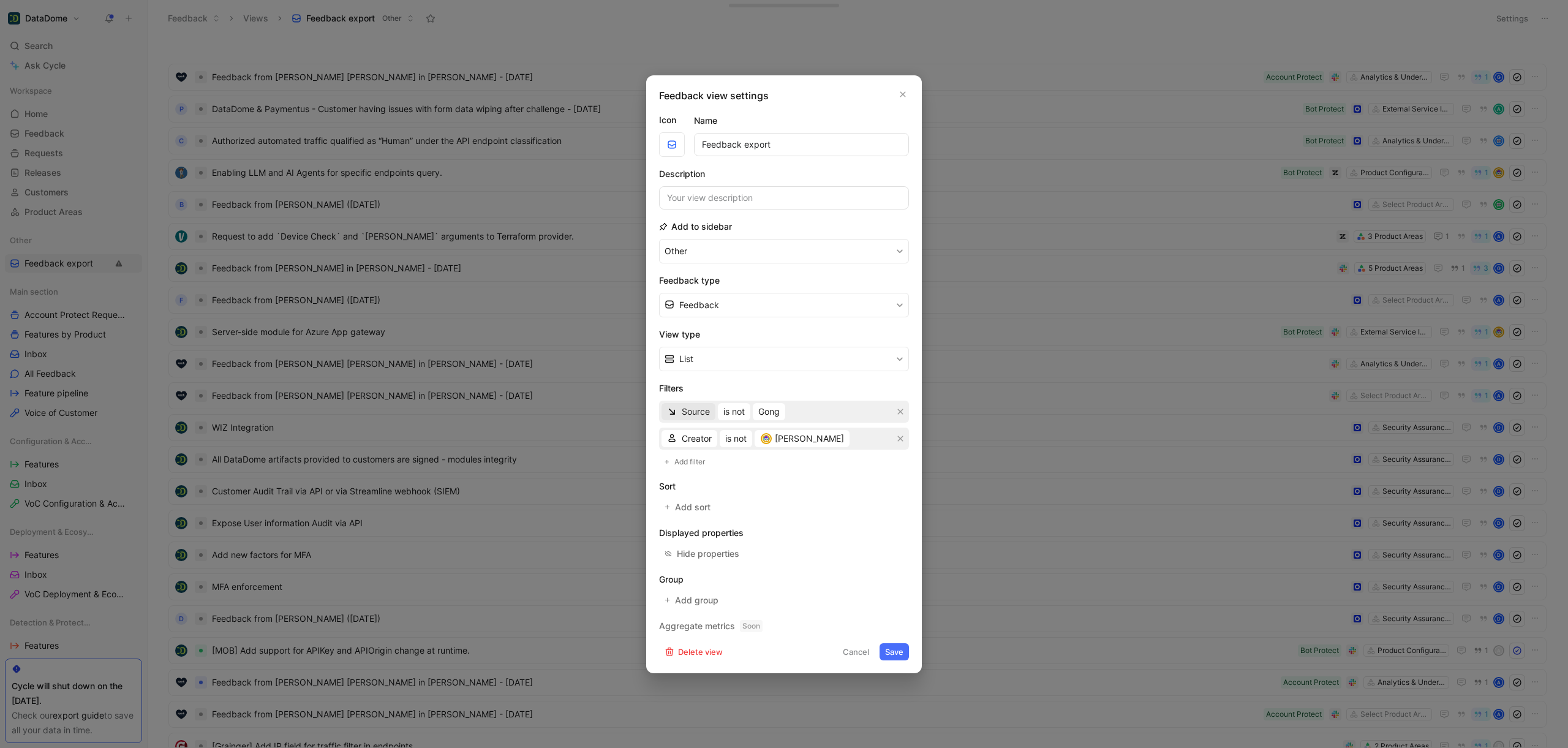
click at [707, 409] on span "Source" at bounding box center [696, 412] width 28 height 15
click at [736, 411] on span "is not" at bounding box center [734, 412] width 21 height 15
click at [749, 455] on div "is not" at bounding box center [759, 456] width 72 height 15
click at [763, 412] on div "Select sources" at bounding box center [787, 412] width 58 height 15
click at [902, 505] on div at bounding box center [910, 504] width 17 height 11
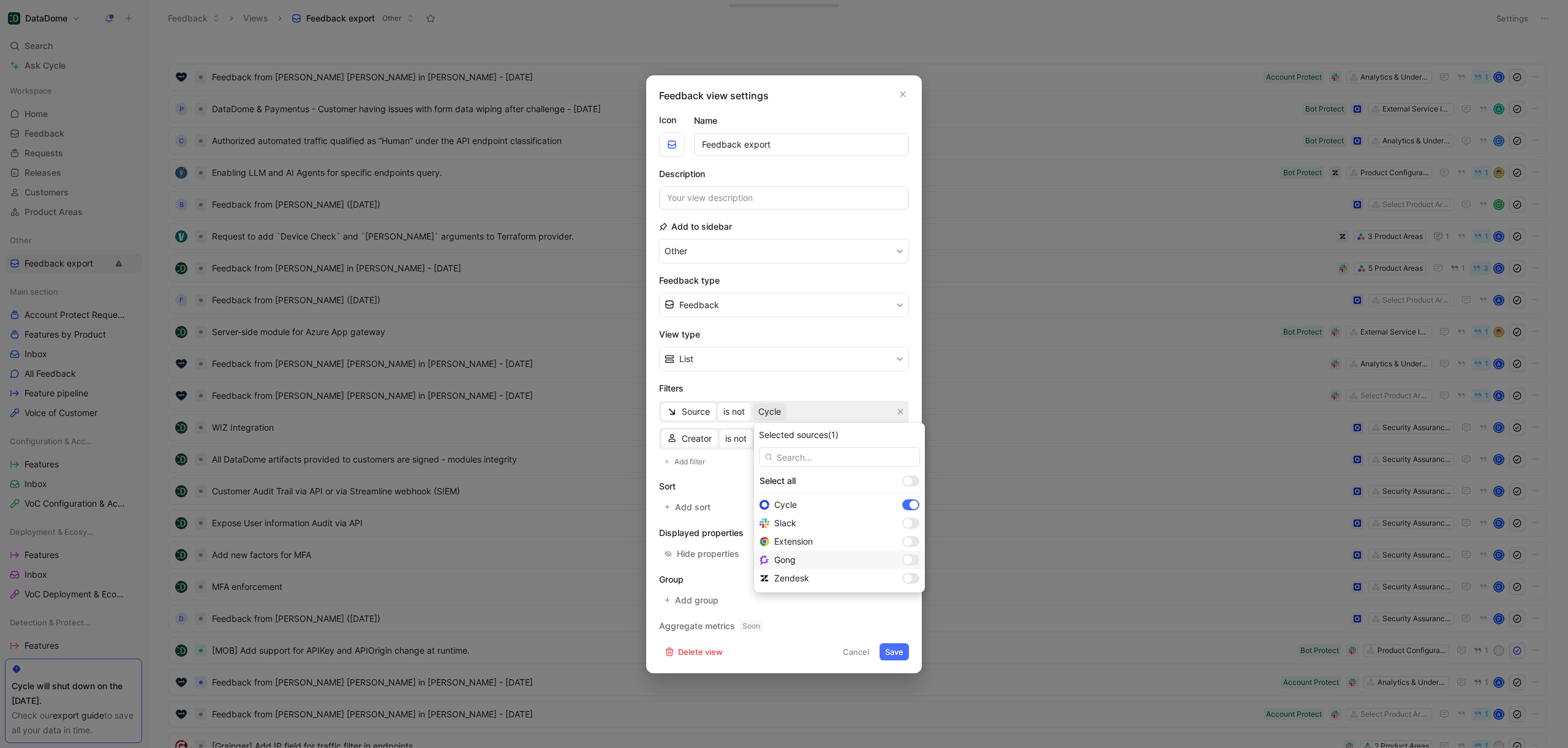
click at [902, 562] on div at bounding box center [910, 559] width 17 height 11
click at [889, 656] on button "Save" at bounding box center [894, 652] width 30 height 17
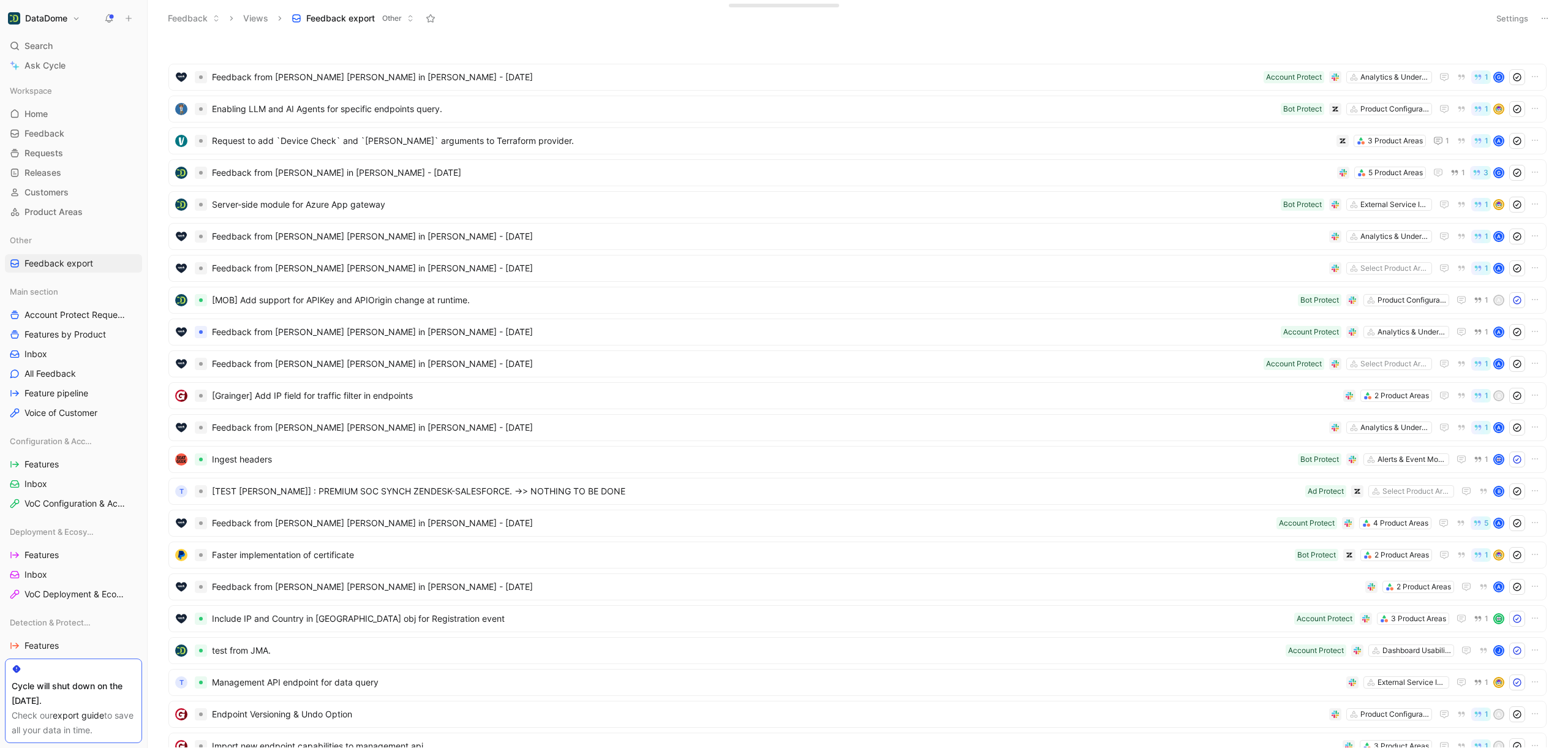
click at [1516, 18] on button "Settings" at bounding box center [1512, 18] width 43 height 17
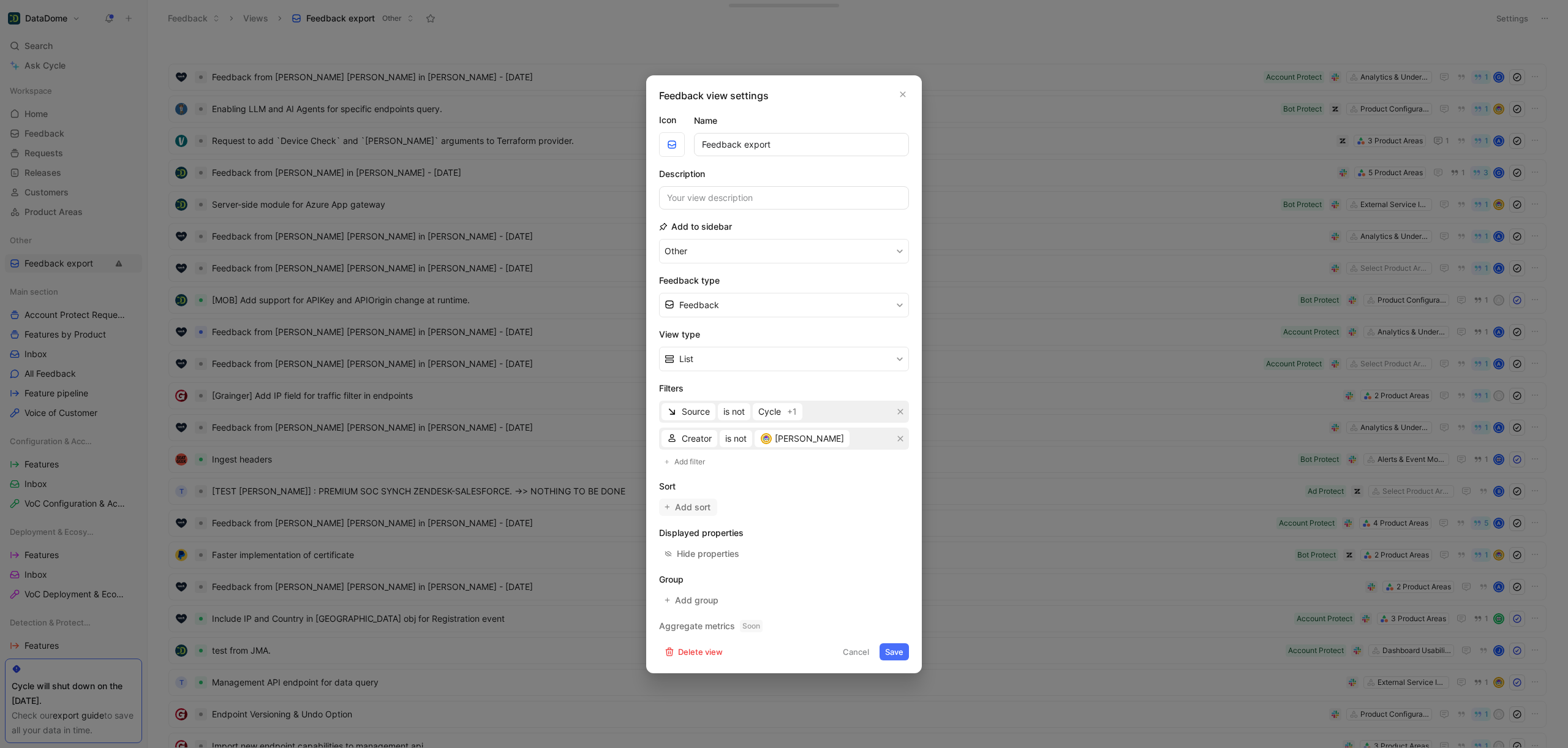
click at [696, 505] on span "Add sort" at bounding box center [693, 507] width 37 height 15
click at [892, 656] on button "Save" at bounding box center [894, 654] width 30 height 17
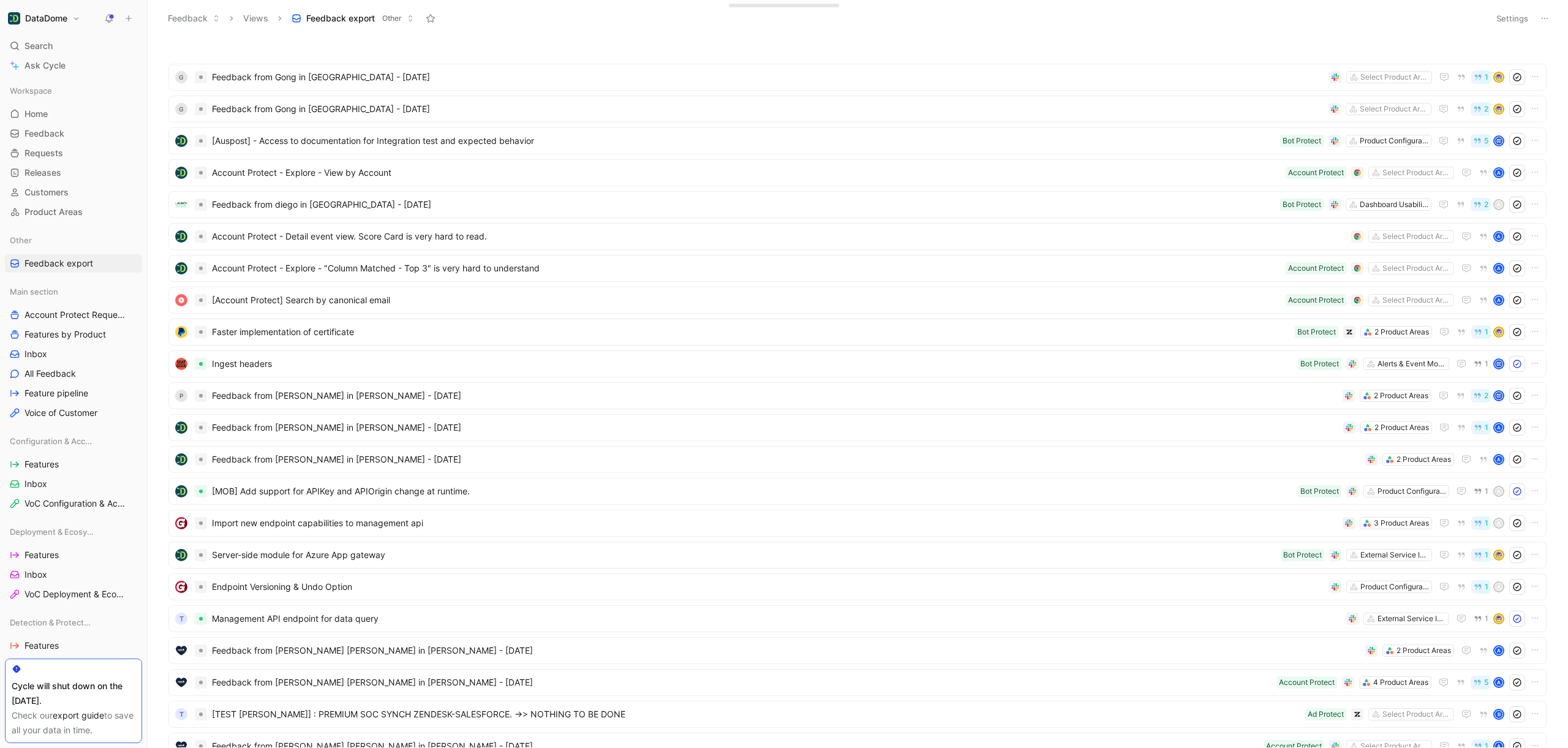
click at [121, 666] on div at bounding box center [73, 669] width 124 height 10
click at [430, 75] on span "Feedback from Gong in [GEOGRAPHIC_DATA] - [DATE]" at bounding box center [768, 77] width 1112 height 15
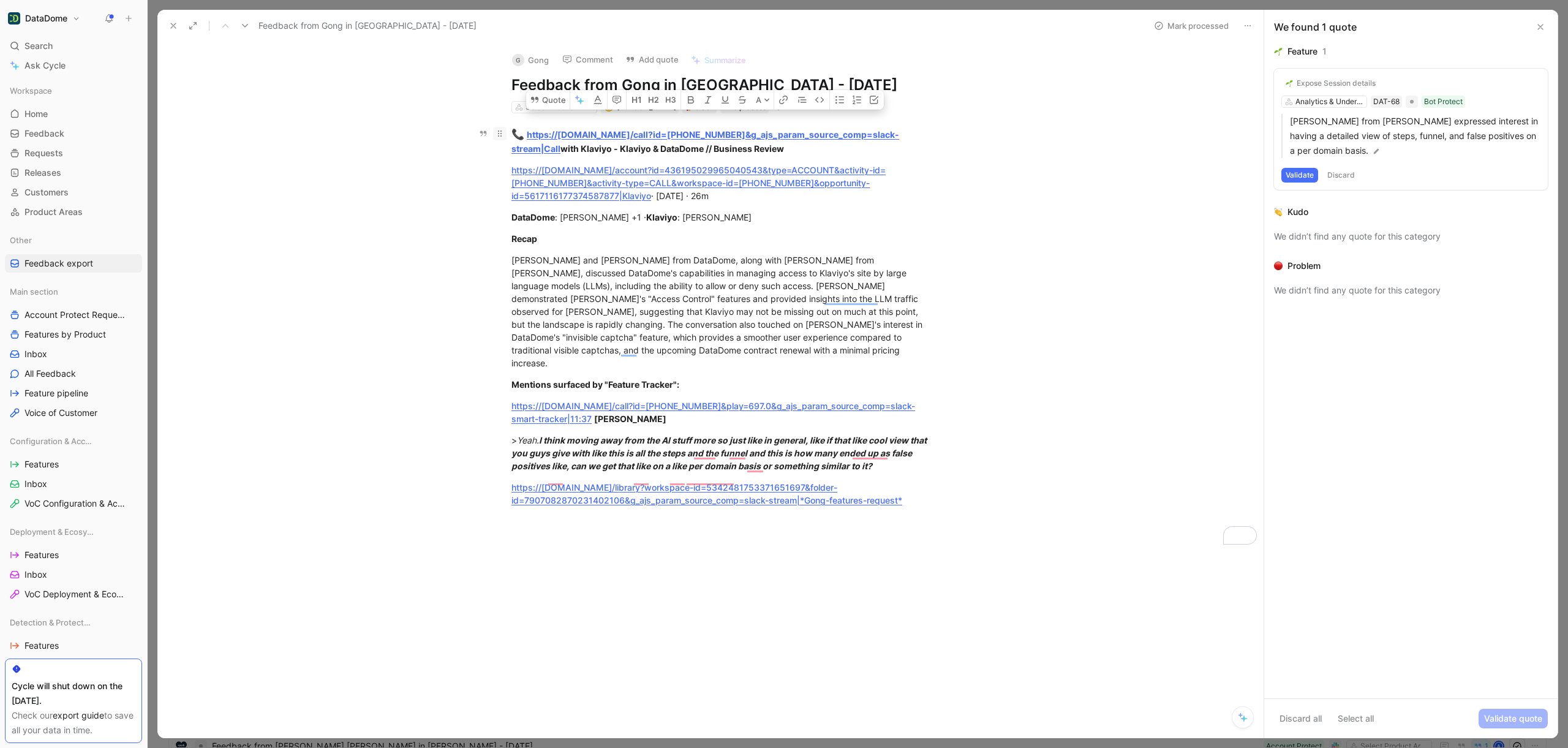
drag, startPoint x: 936, startPoint y: 517, endPoint x: 501, endPoint y: 132, distance: 580.9
click at [501, 132] on div "📞 https://[DOMAIN_NAME]/call?id=[PHONE_NUMBER]&g_ajs_param_source_comp=slack-st…" at bounding box center [723, 328] width 1080 height 429
drag, startPoint x: 1289, startPoint y: 119, endPoint x: 1343, endPoint y: 151, distance: 62.8
click at [1343, 151] on p "[PERSON_NAME] from [PERSON_NAME] expressed interest in having a detailed view o…" at bounding box center [1415, 136] width 250 height 44
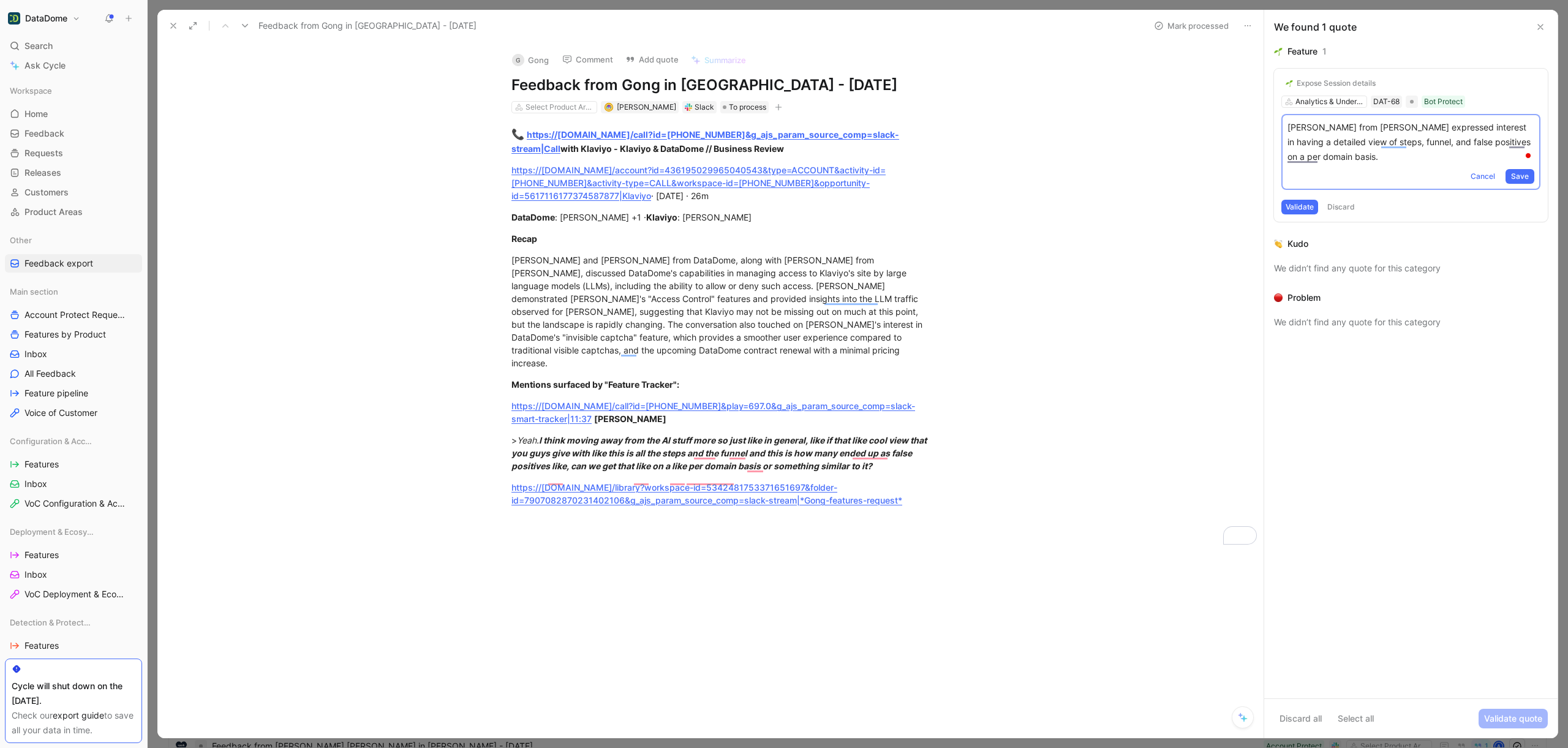
drag, startPoint x: 1351, startPoint y: 159, endPoint x: 1284, endPoint y: 125, distance: 75.1
click at [1284, 125] on div "[PERSON_NAME] from [PERSON_NAME] expressed interest in having a detailed view o…" at bounding box center [1411, 152] width 259 height 76
copy p "[PERSON_NAME] from [PERSON_NAME] expressed interest in having a detailed view o…"
click at [1481, 173] on span "Cancel" at bounding box center [1482, 176] width 25 height 12
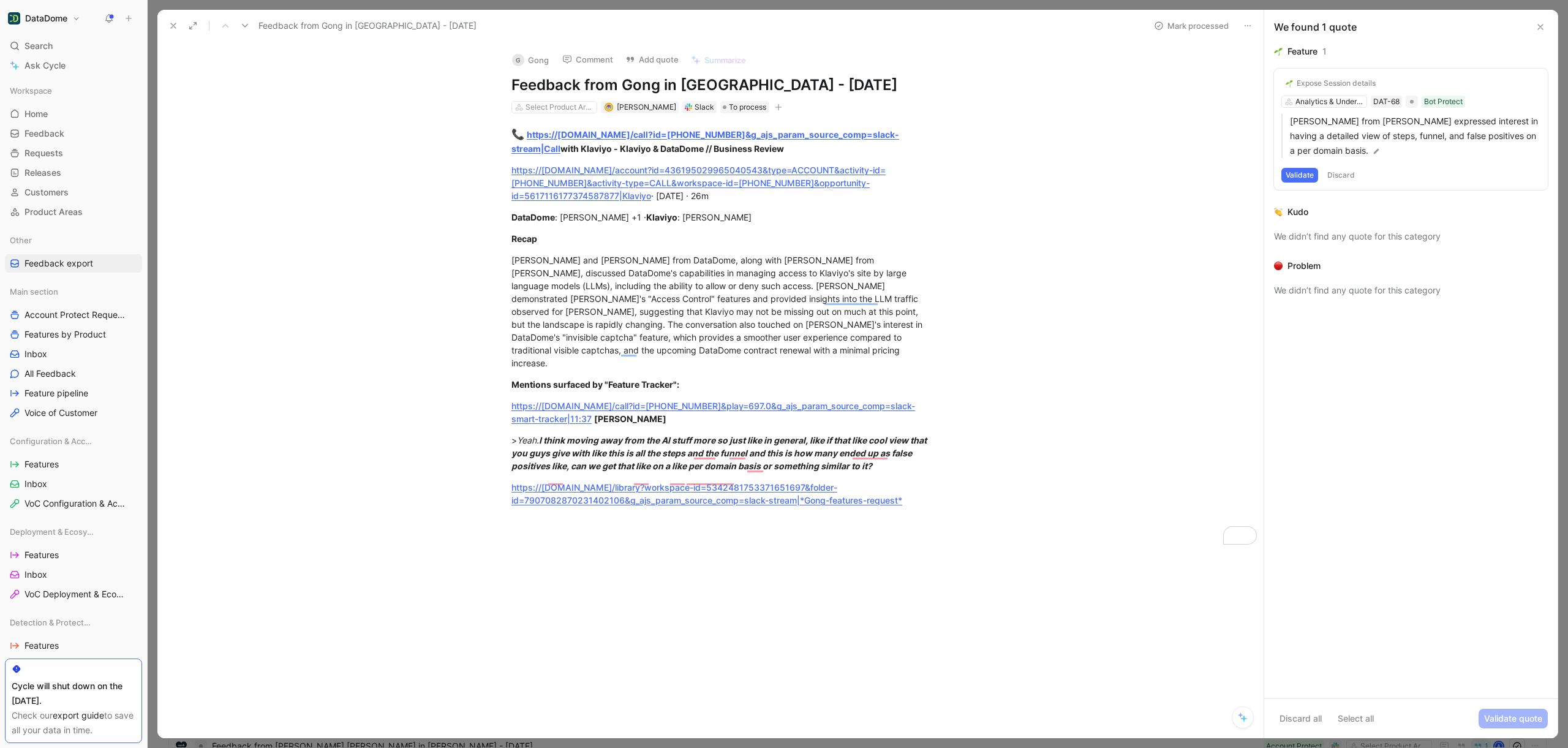
click at [1426, 545] on div "Feature 1 Expose Session details Analytics & Understanding DAT-68 Bot Protect […" at bounding box center [1411, 372] width 293 height 654
click at [1541, 25] on use at bounding box center [1540, 27] width 5 height 5
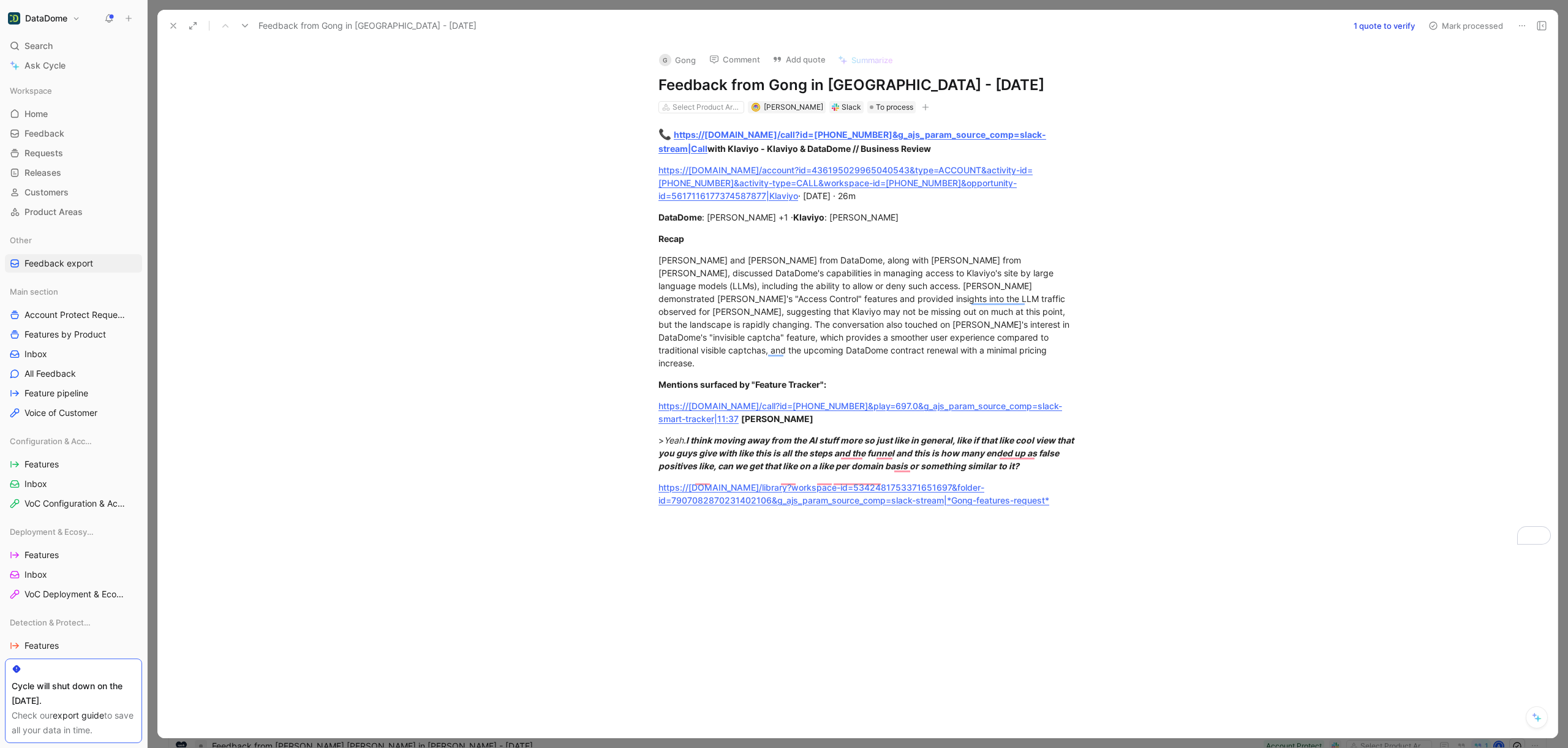
click at [179, 25] on button at bounding box center [173, 26] width 17 height 17
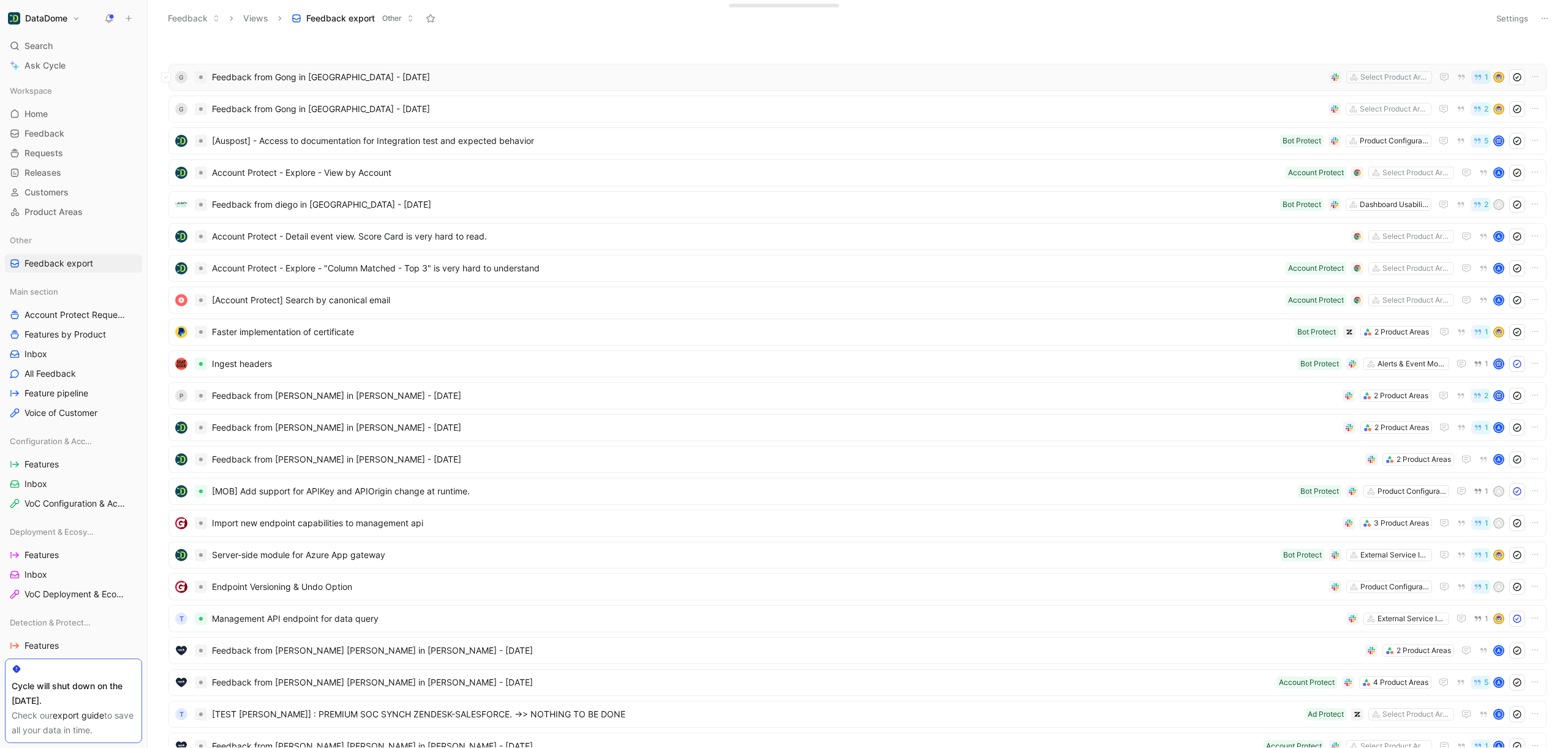
click at [308, 87] on div "G Feedback from Gong in [GEOGRAPHIC_DATA] - [DATE] Select Product Areas 1" at bounding box center [856, 77] width 1378 height 27
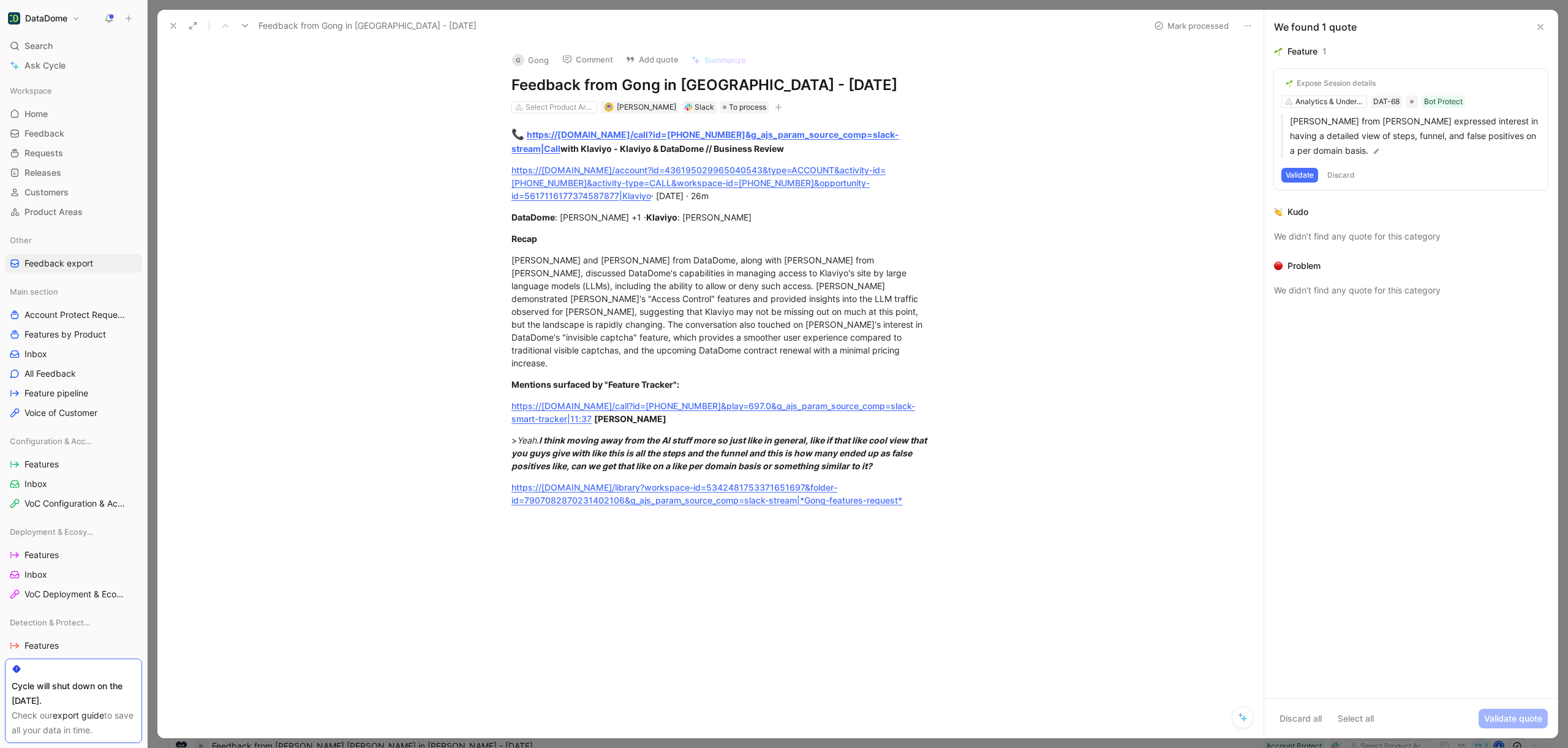
click at [1254, 26] on button at bounding box center [1247, 26] width 17 height 17
click at [1267, 63] on div "Delete" at bounding box center [1297, 70] width 72 height 15
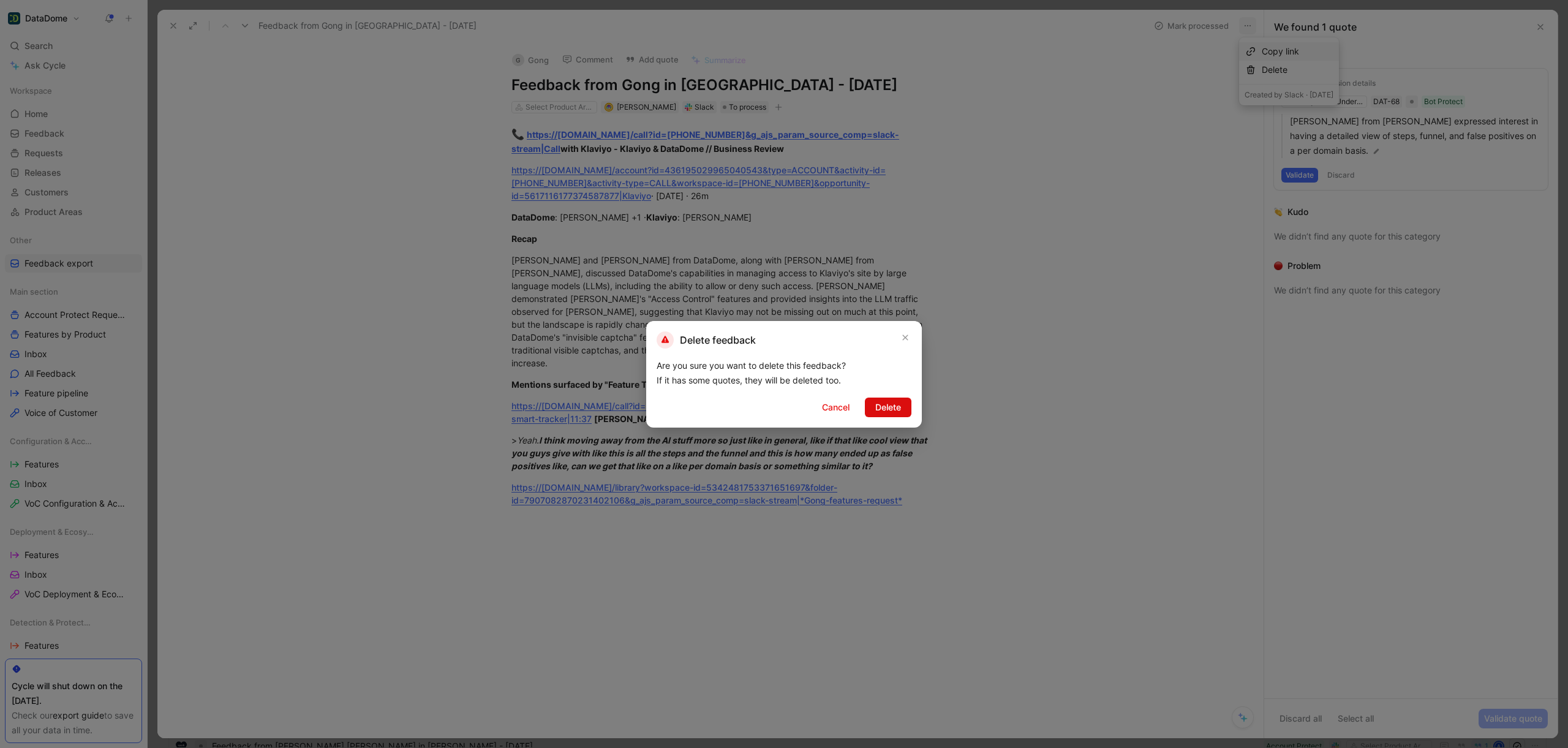
click at [909, 409] on button "Delete" at bounding box center [888, 408] width 47 height 20
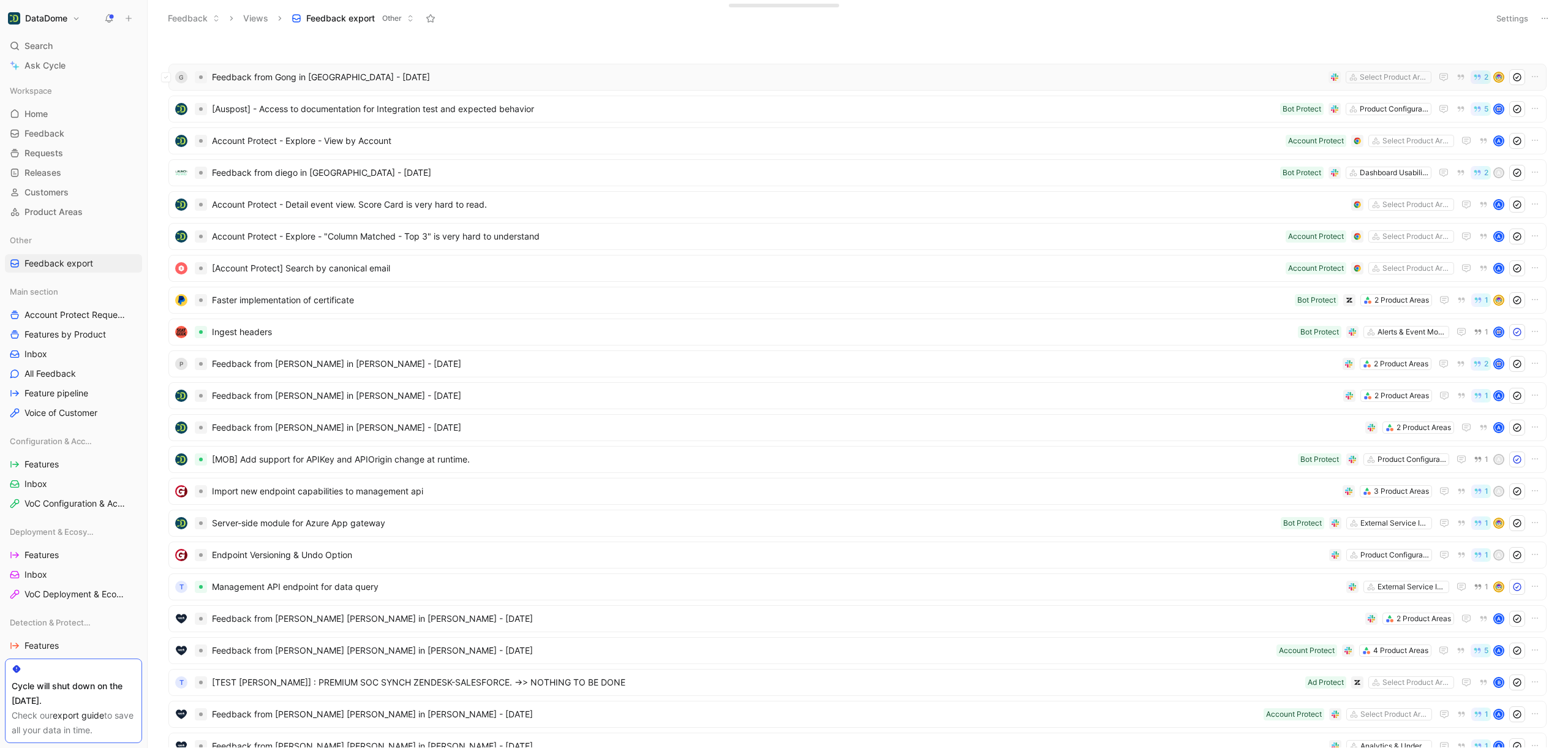
click at [394, 75] on span "Feedback from Gong in [GEOGRAPHIC_DATA] - [DATE]" at bounding box center [768, 77] width 1112 height 15
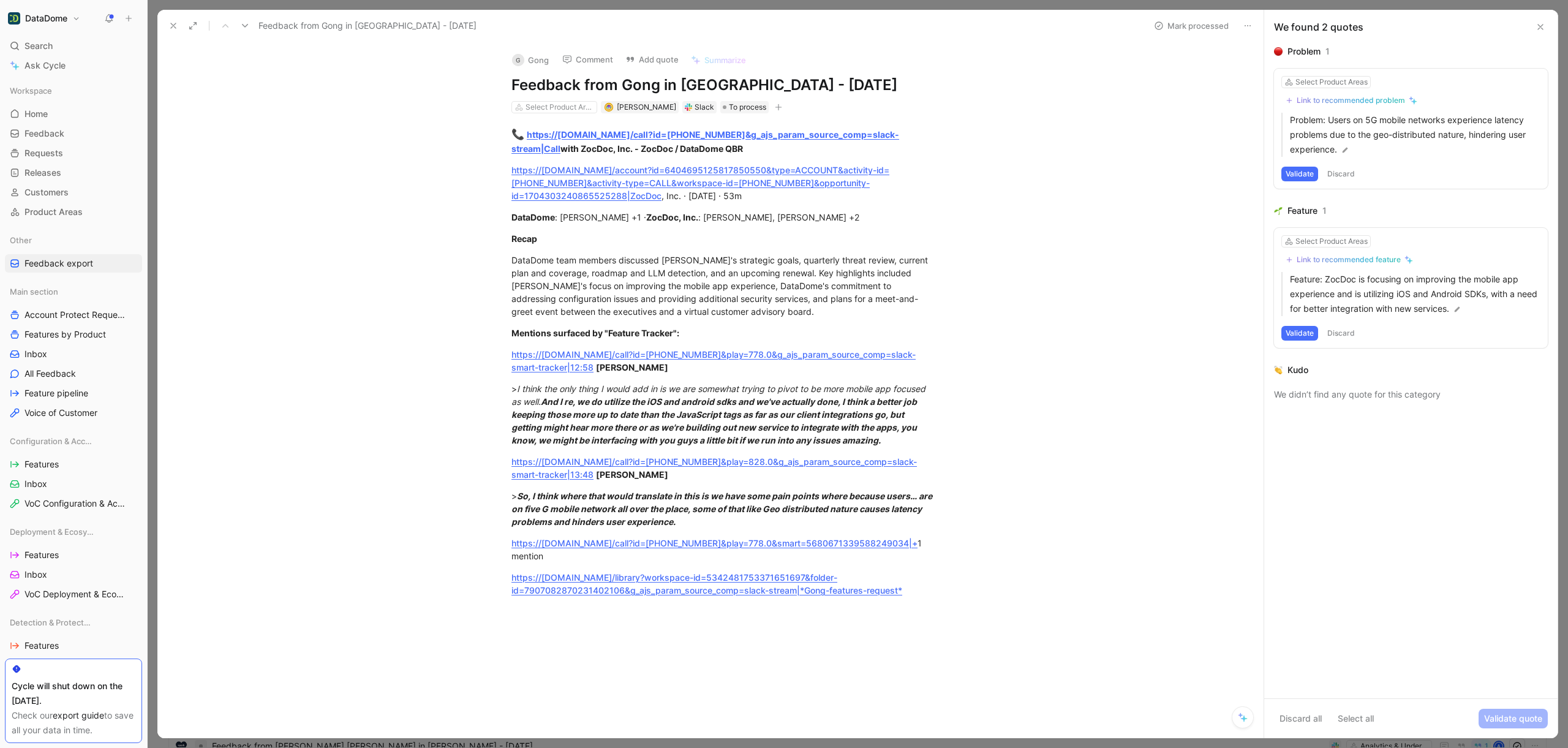
click at [1253, 21] on button at bounding box center [1247, 26] width 17 height 17
click at [1262, 72] on div "Delete" at bounding box center [1297, 70] width 72 height 15
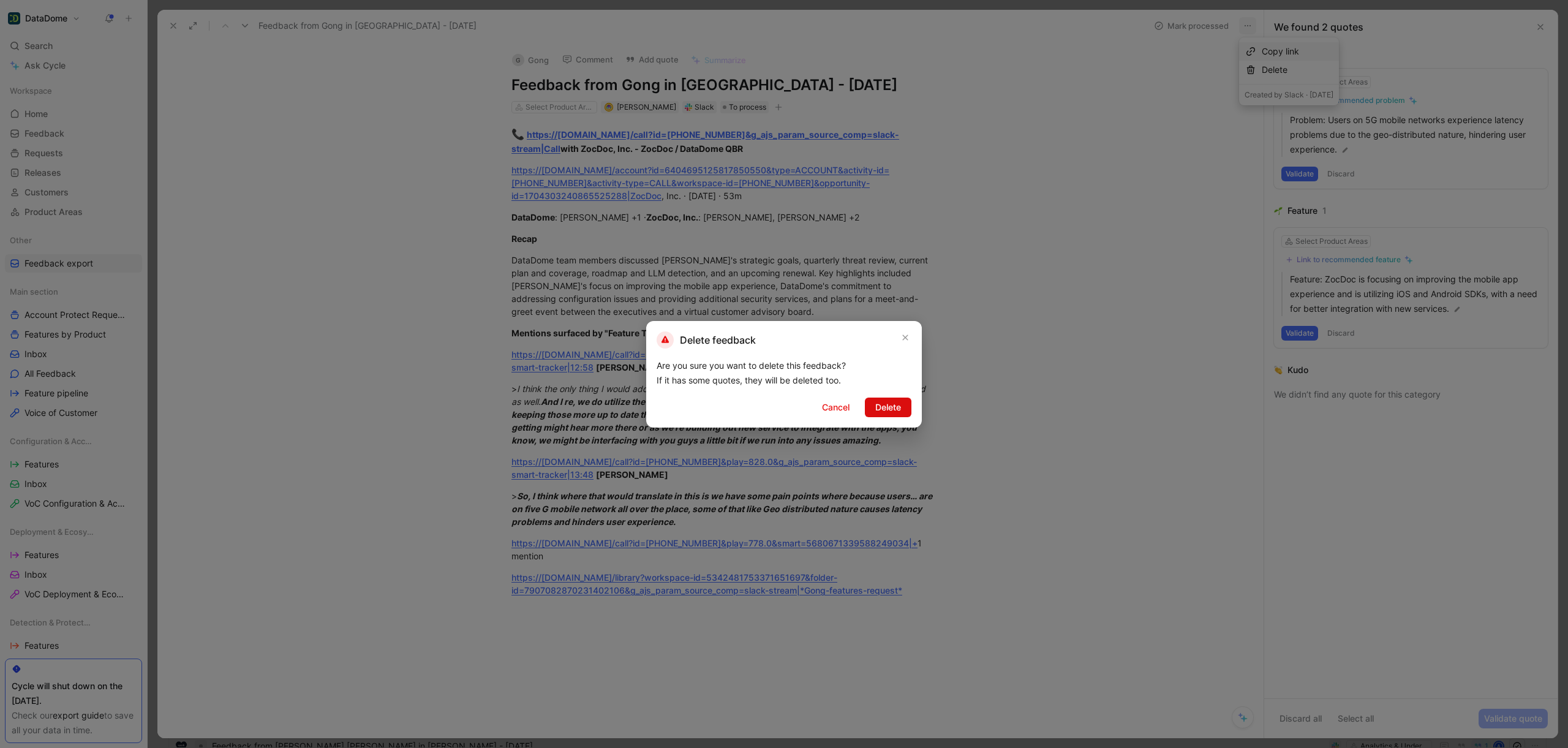
click at [881, 404] on span "Delete" at bounding box center [888, 408] width 26 height 15
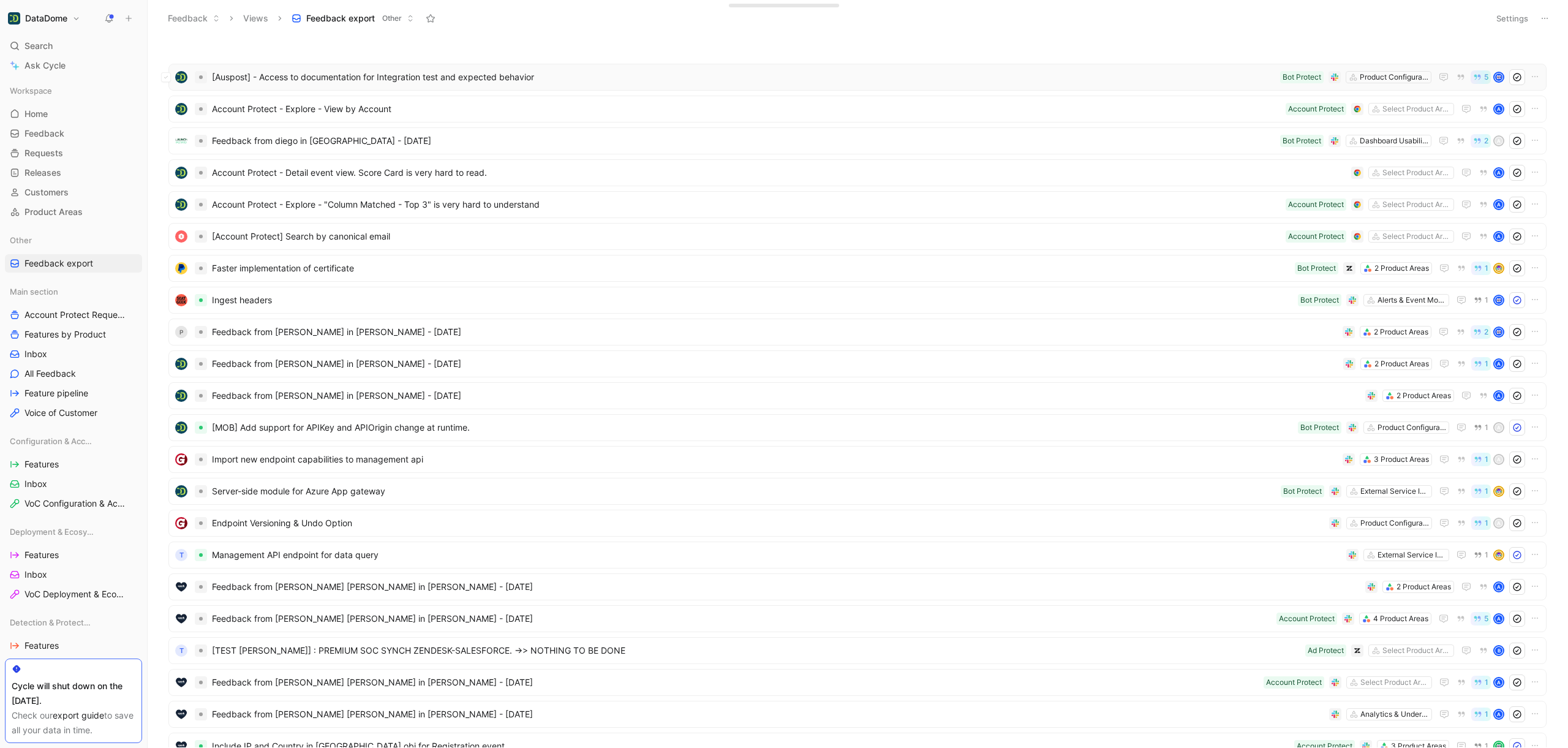
click at [321, 77] on span "[Auspost] - Access to documentation for Integration test and expected behavior" at bounding box center [743, 77] width 1063 height 15
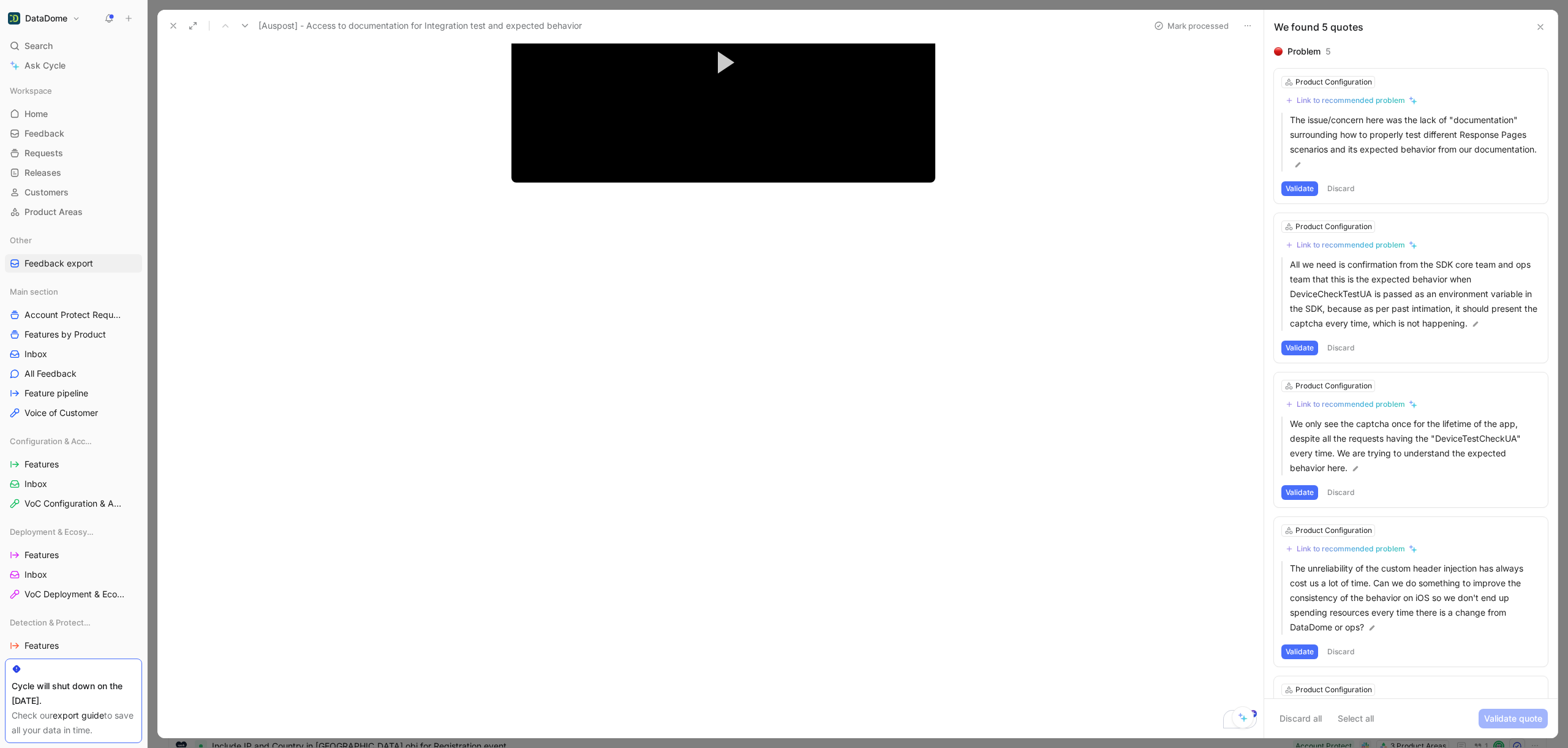
scroll to position [4202, 0]
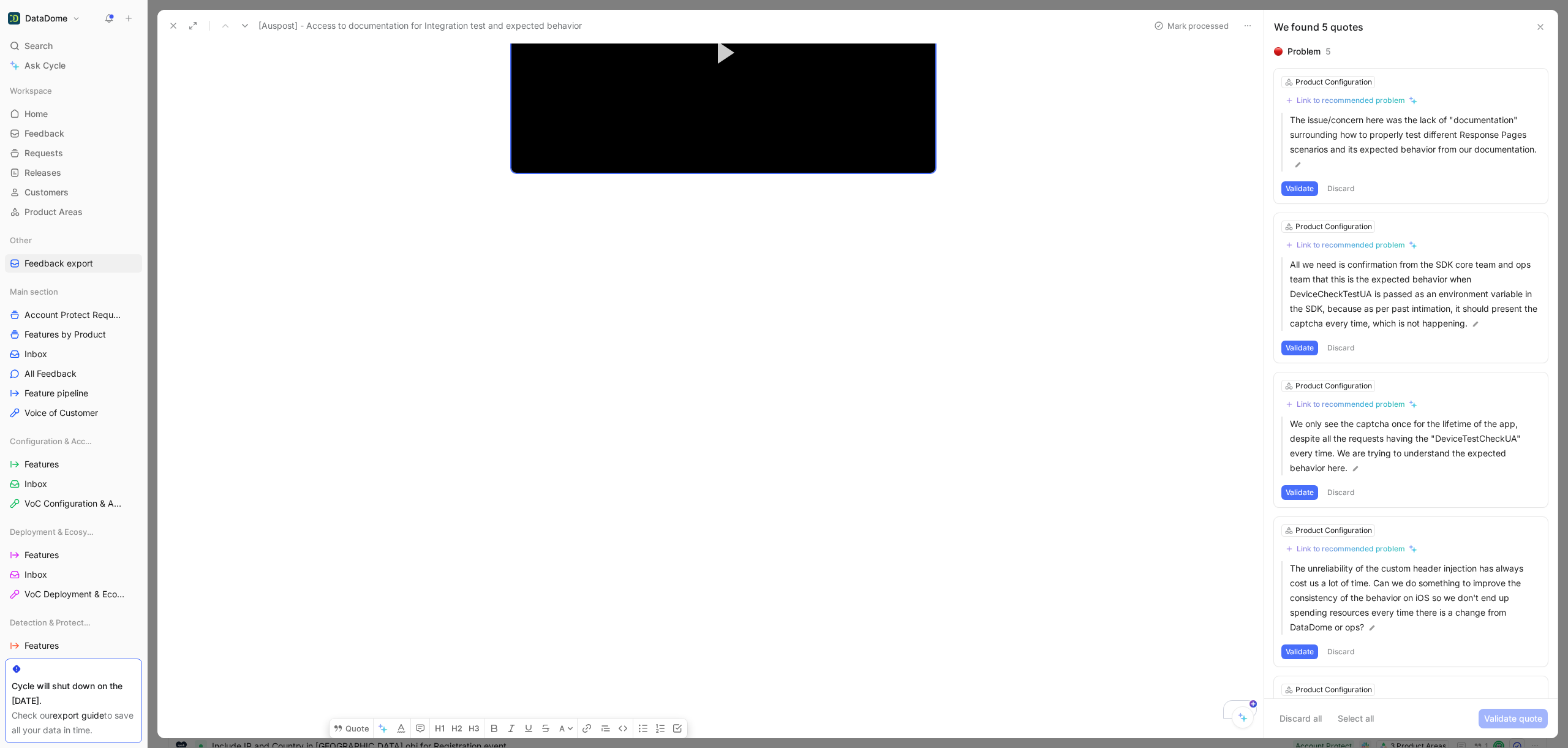
drag, startPoint x: 505, startPoint y: 174, endPoint x: 995, endPoint y: 503, distance: 590.2
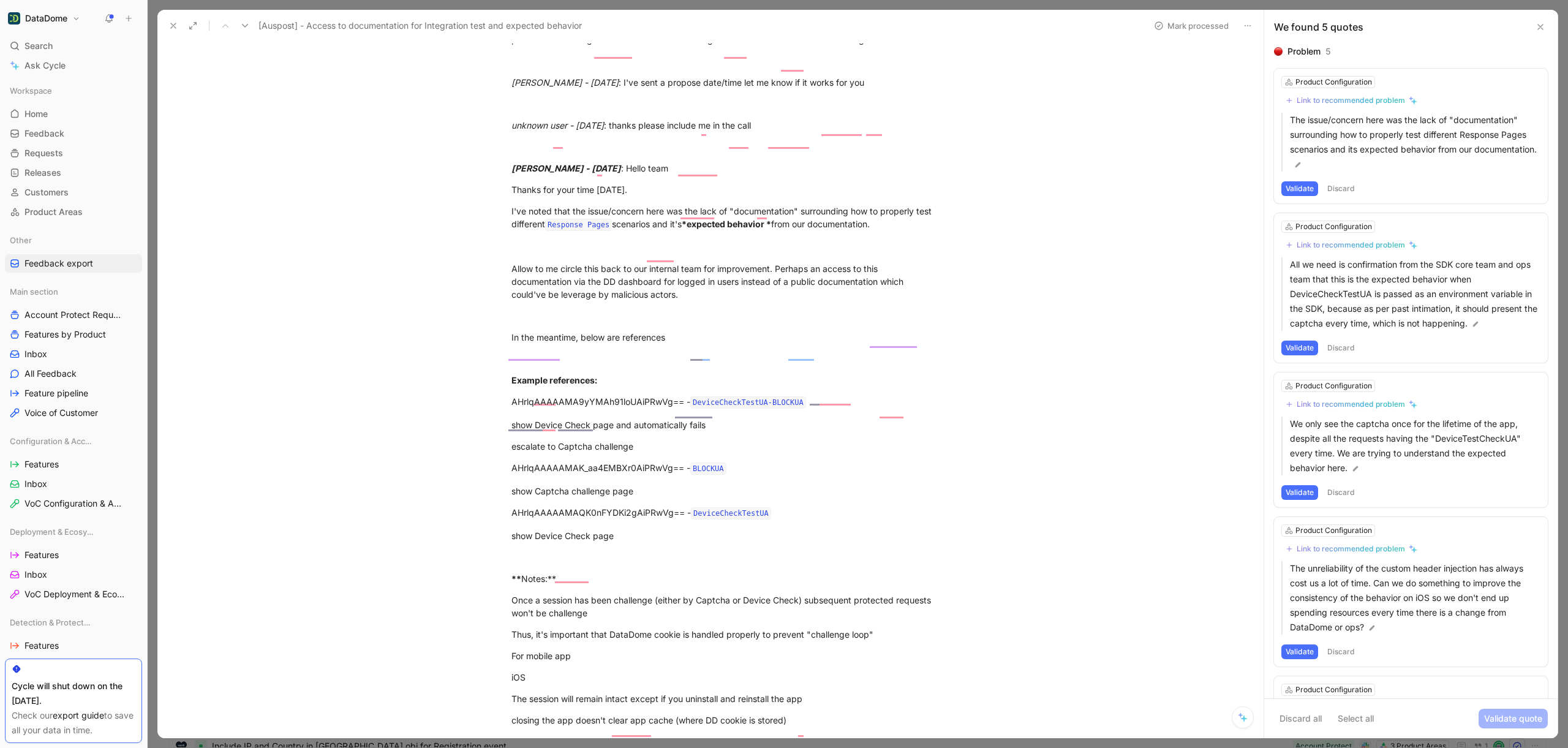
scroll to position [2187, 0]
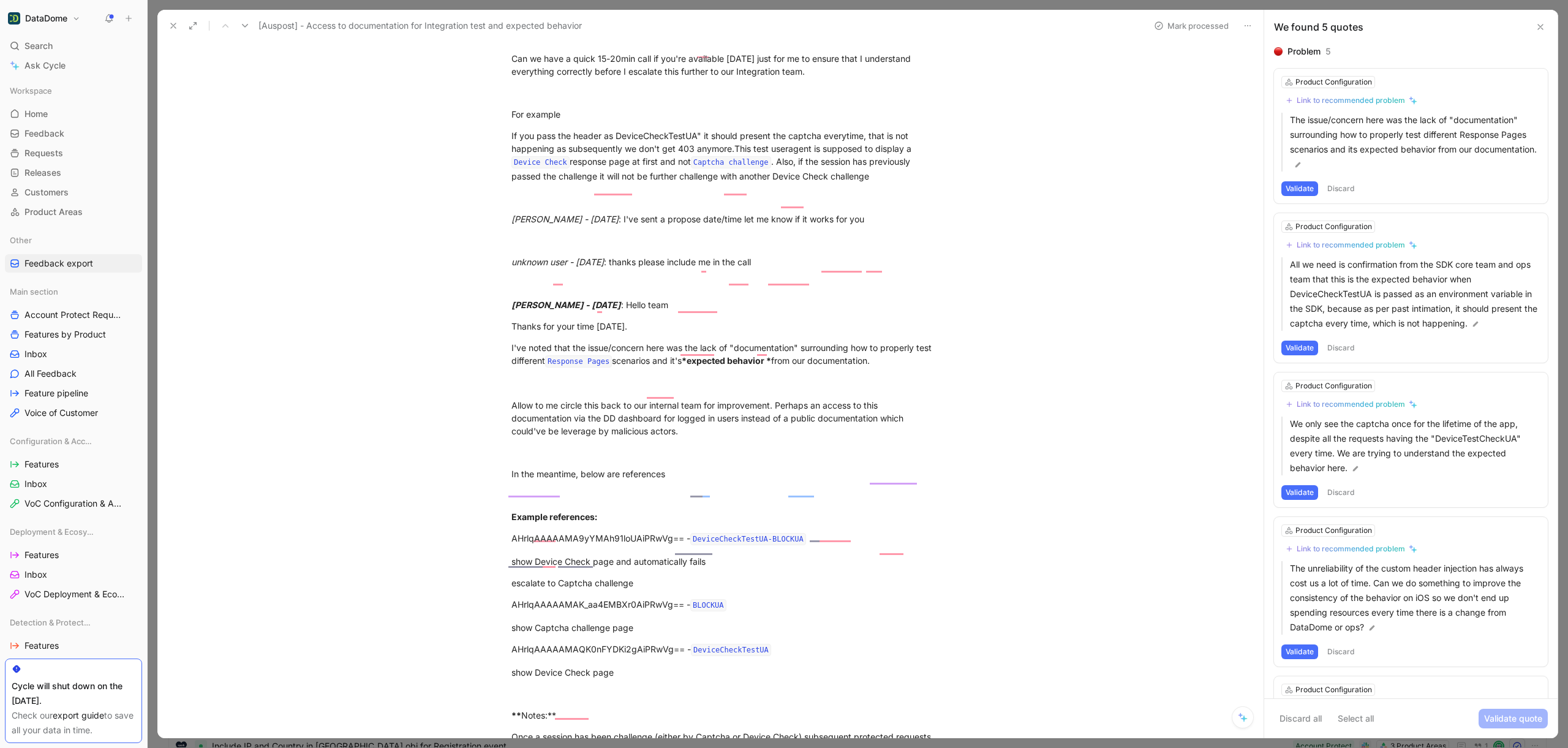
click at [1541, 24] on icon at bounding box center [1540, 27] width 10 height 10
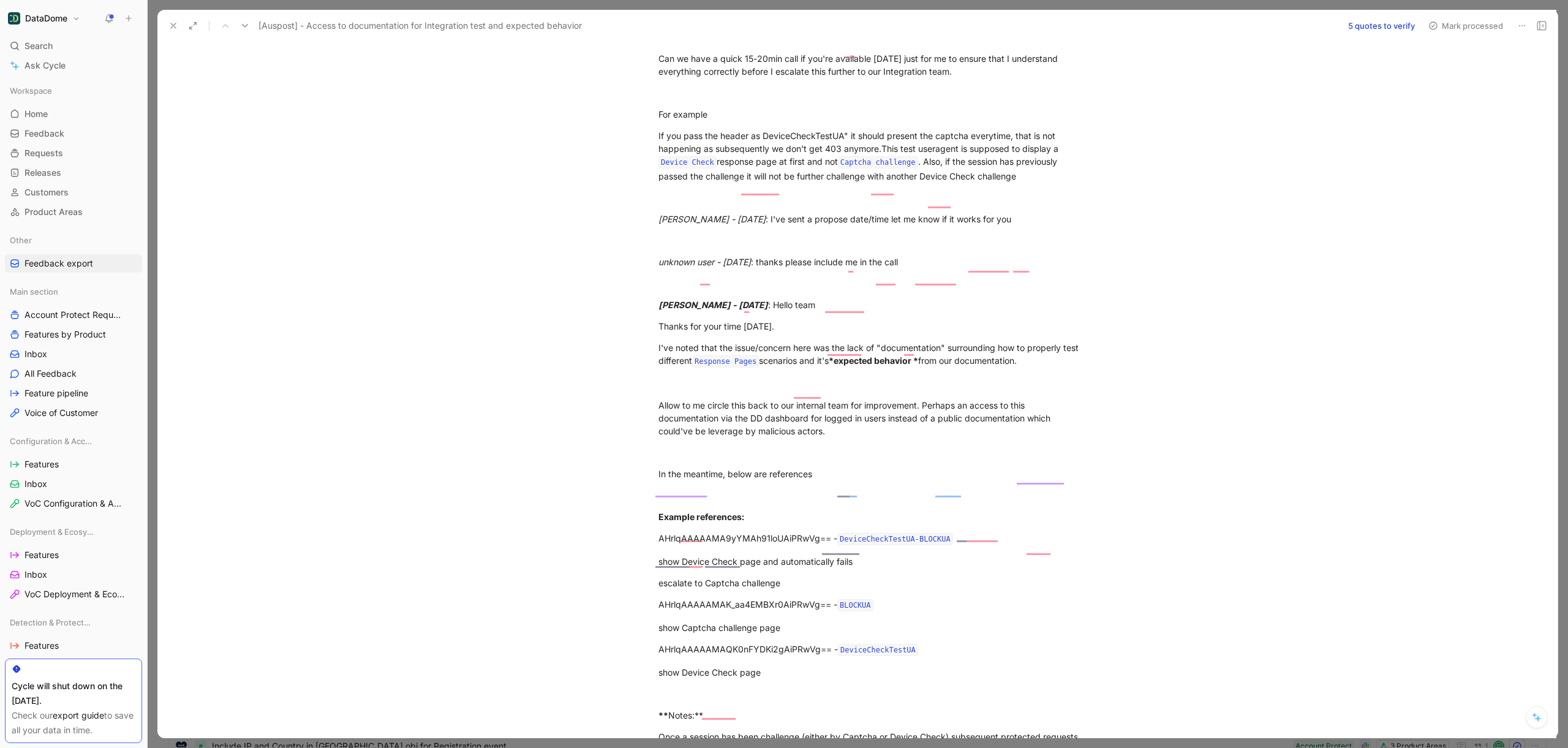
click at [173, 30] on icon at bounding box center [173, 26] width 10 height 10
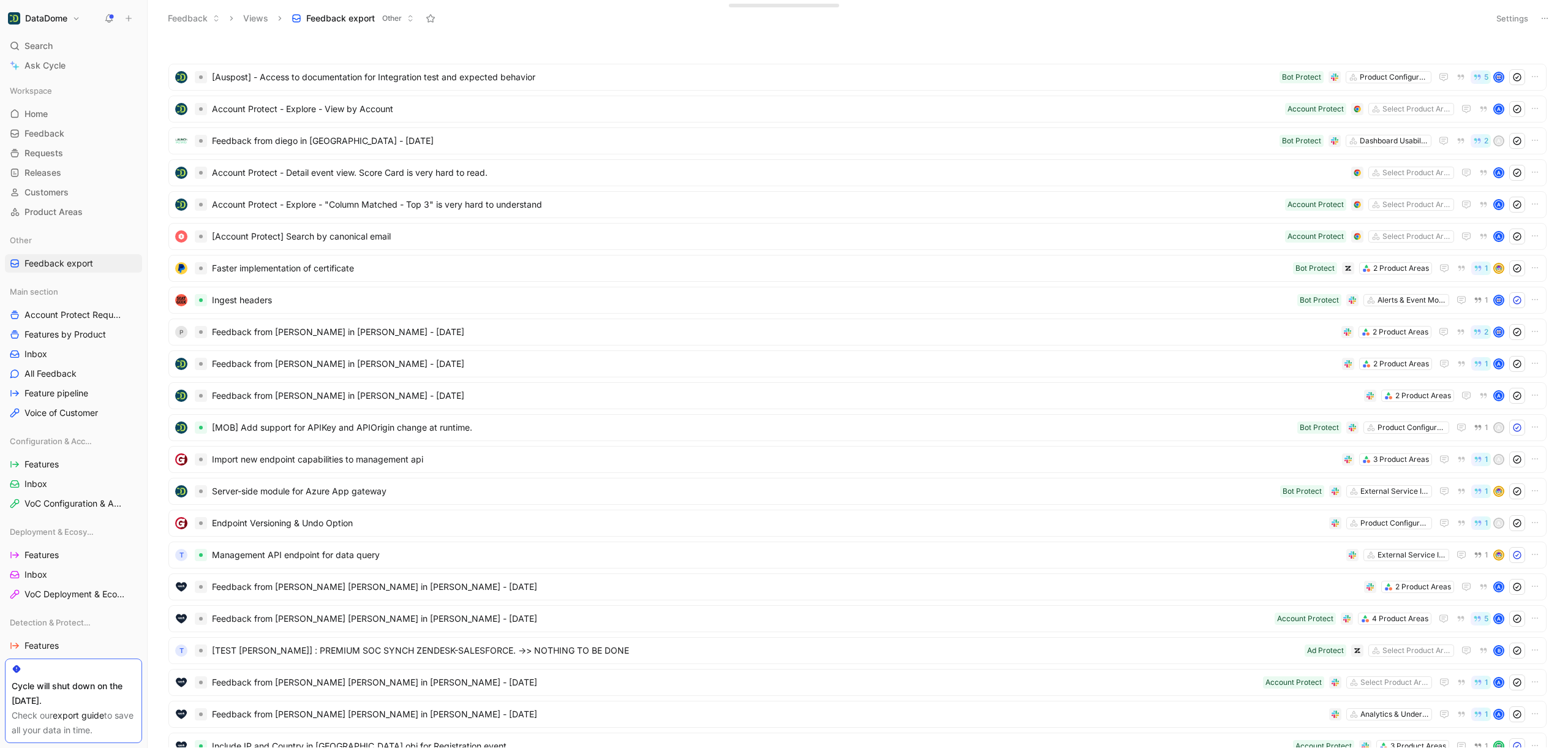
click at [1545, 21] on icon at bounding box center [1544, 18] width 10 height 10
click at [1522, 61] on div "Export in CSV" at bounding box center [1502, 63] width 92 height 15
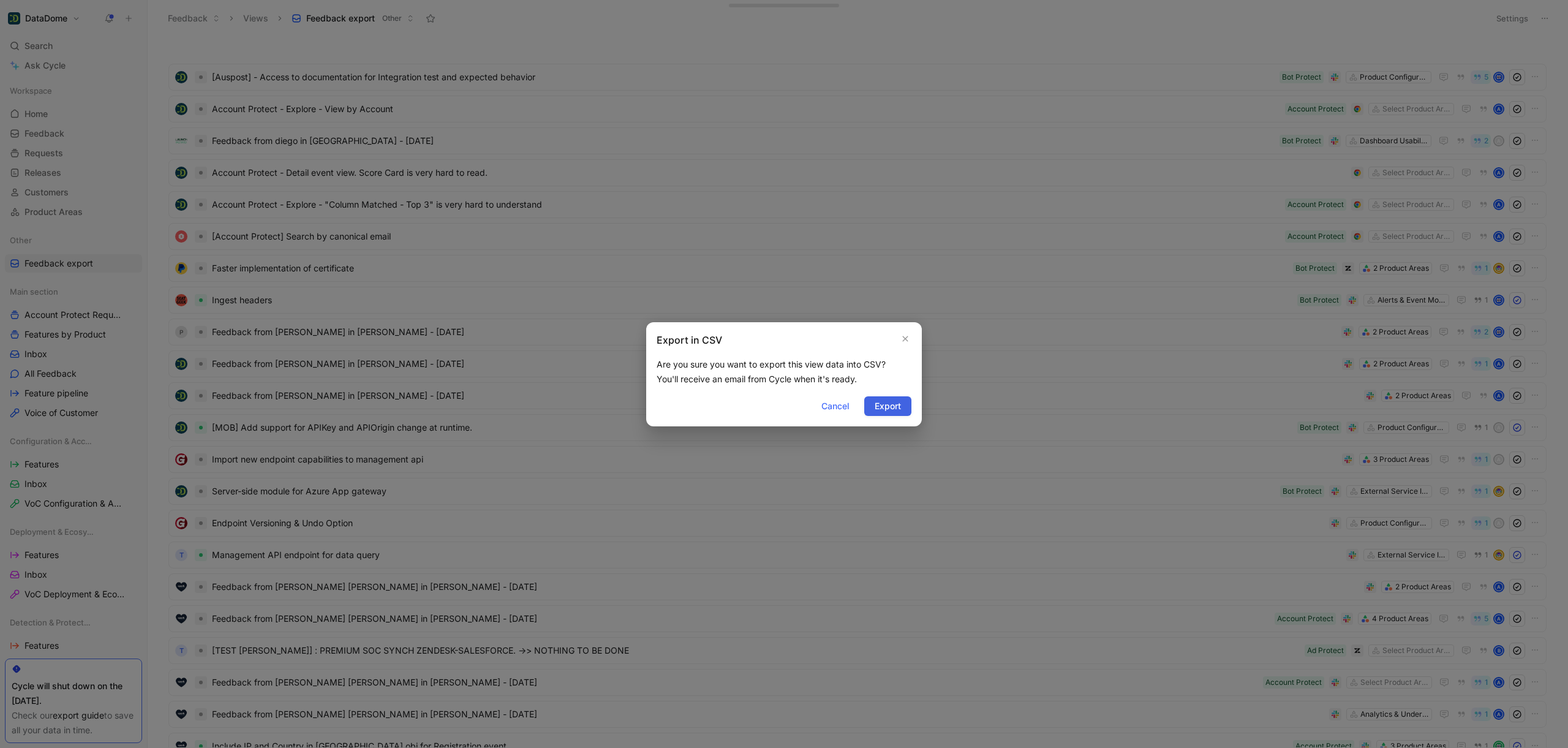
click at [897, 407] on span "Export" at bounding box center [888, 406] width 26 height 15
